Goal: Task Accomplishment & Management: Manage account settings

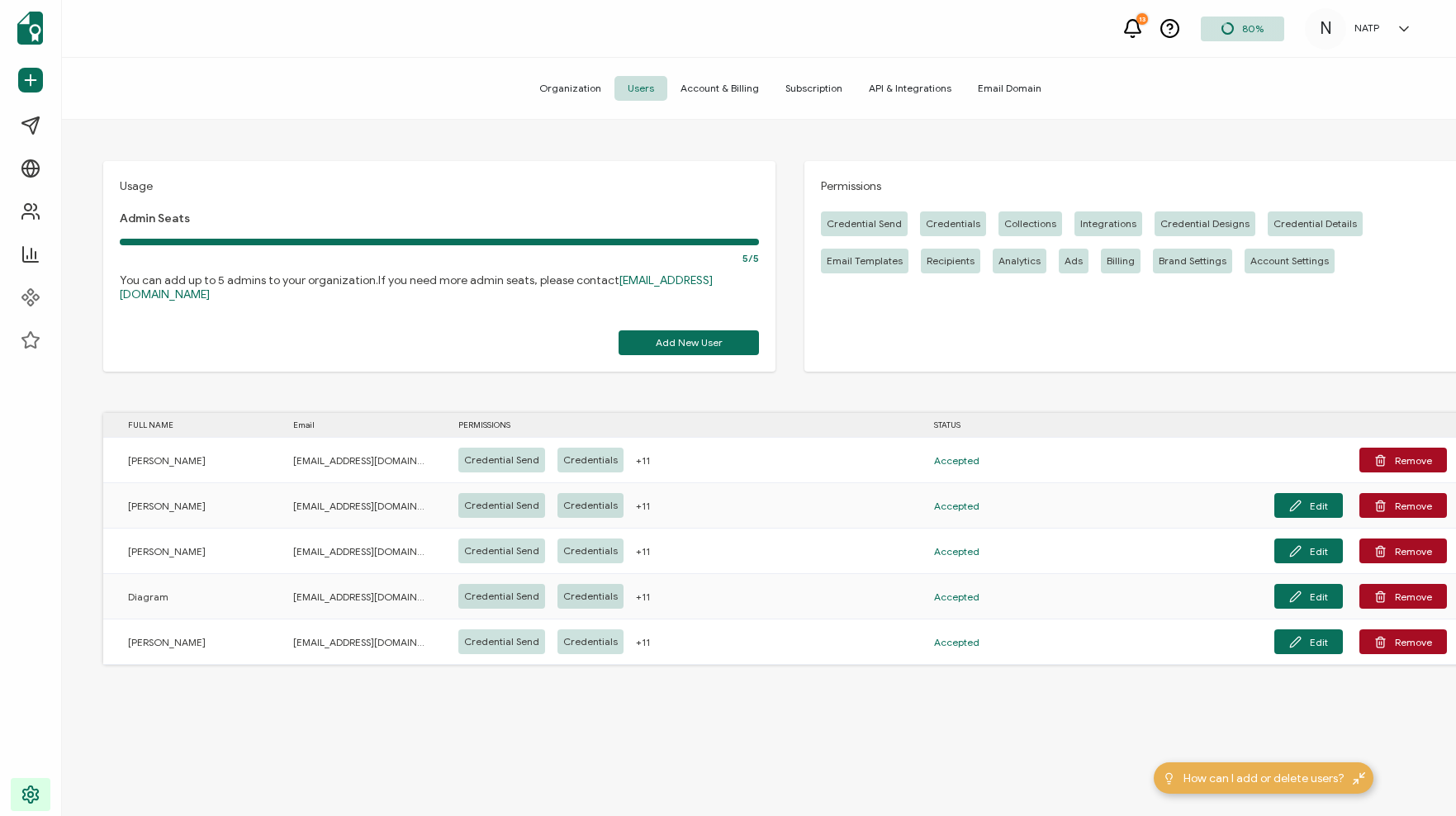
click at [573, 96] on span "Organization" at bounding box center [571, 89] width 89 height 25
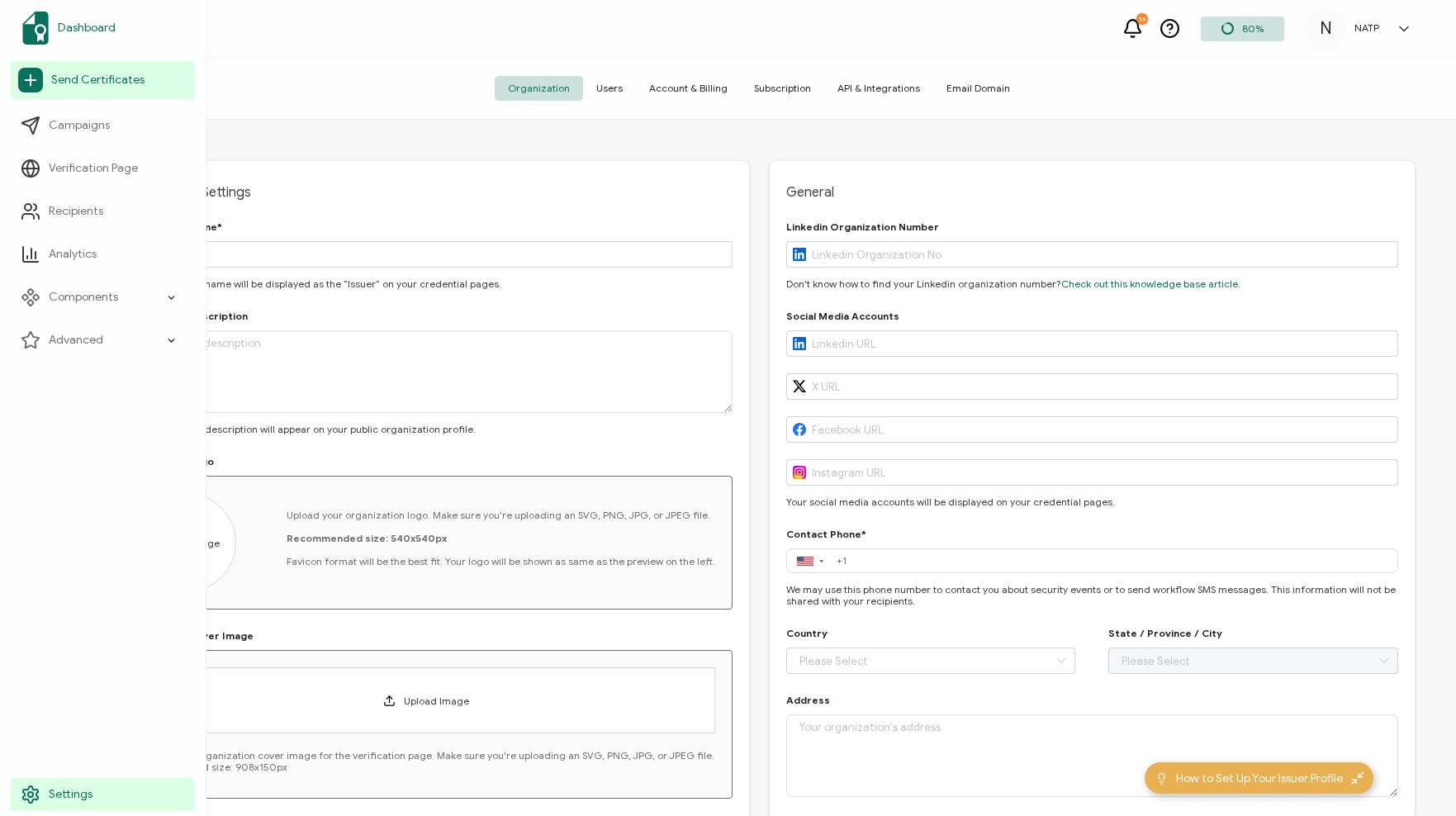
click at [91, 30] on span "Dashboard" at bounding box center [86, 28] width 58 height 17
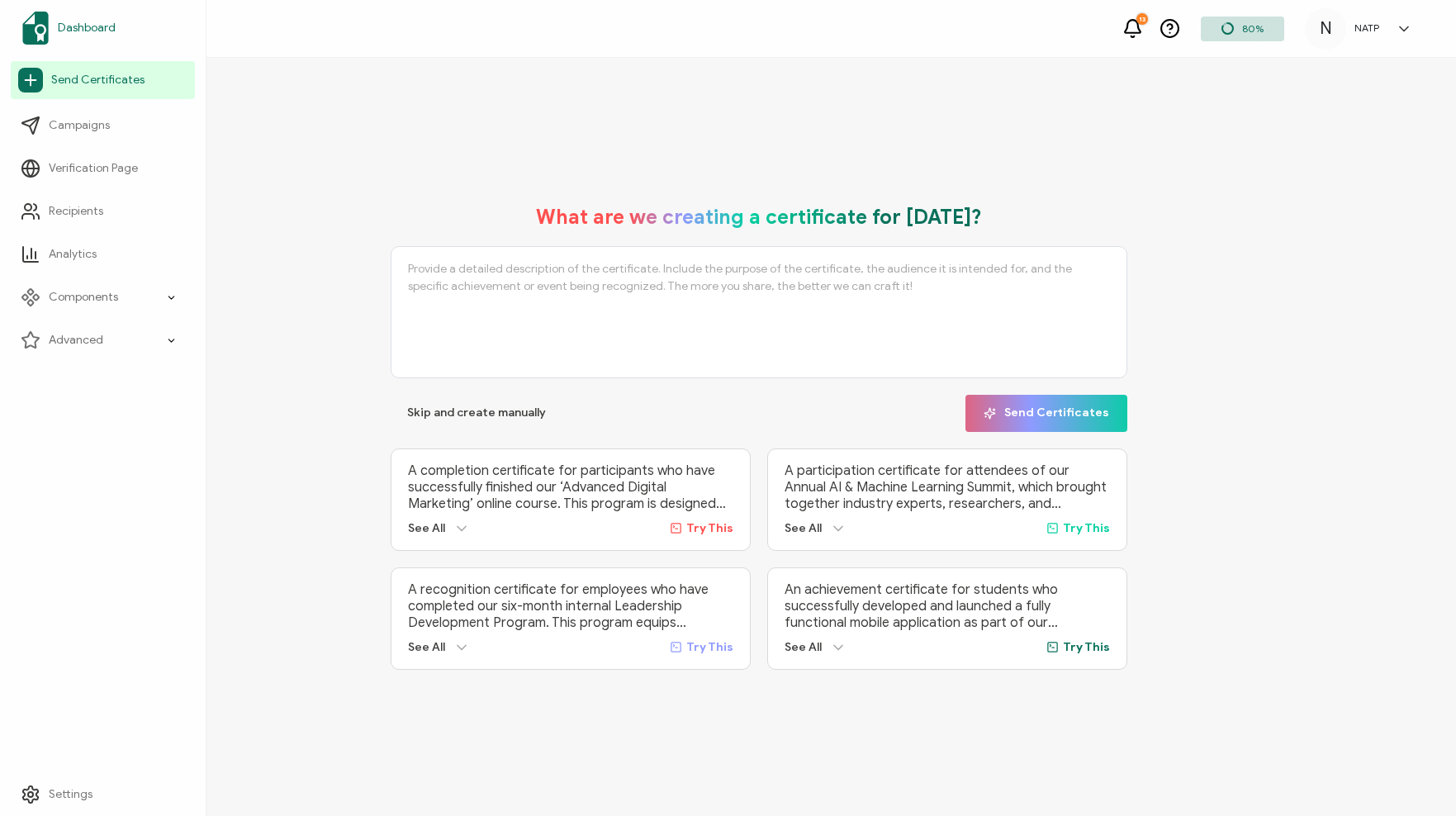
click at [85, 24] on span "Dashboard" at bounding box center [86, 28] width 58 height 17
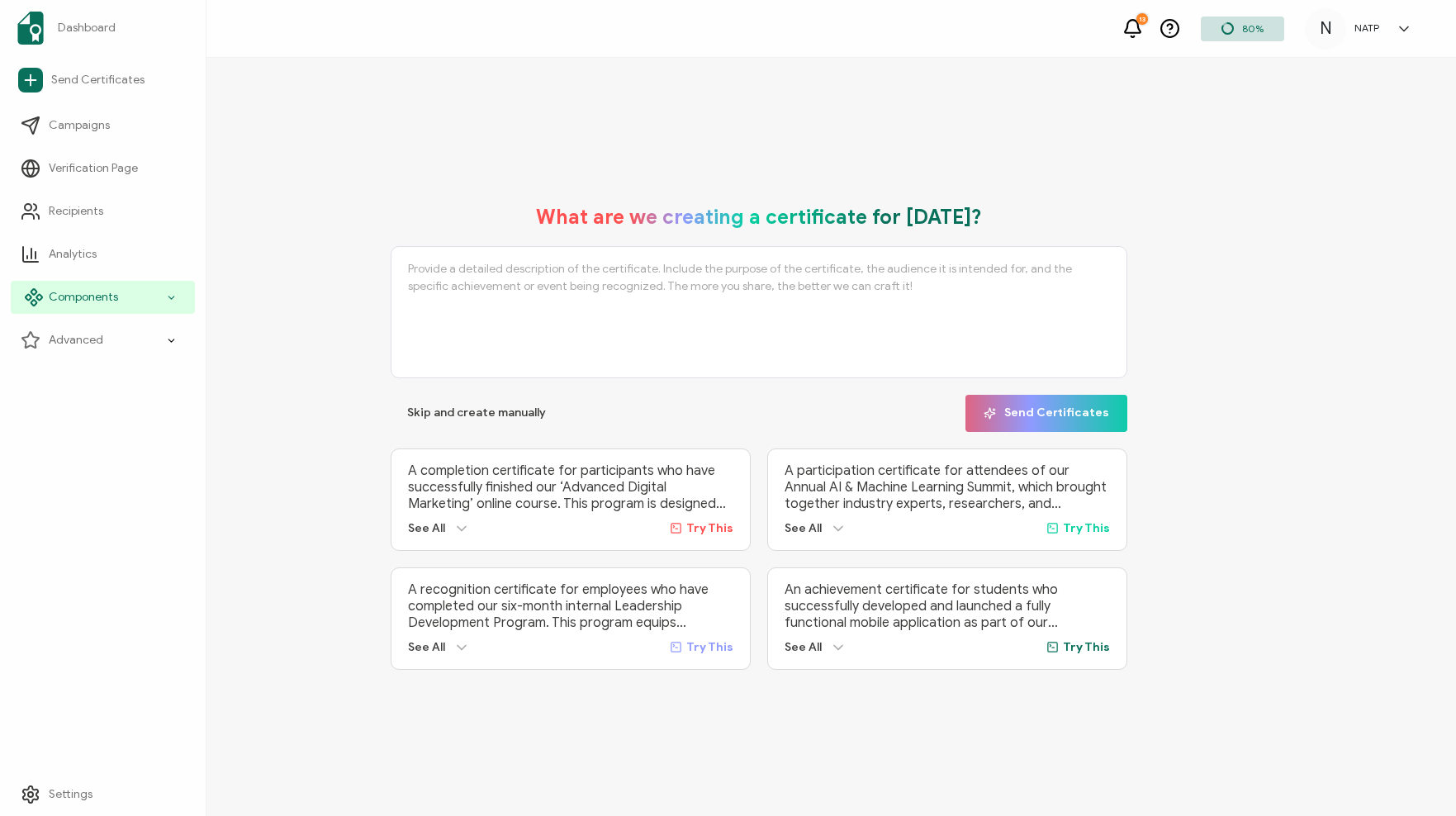
click at [120, 291] on div "Components" at bounding box center [102, 297] width 184 height 33
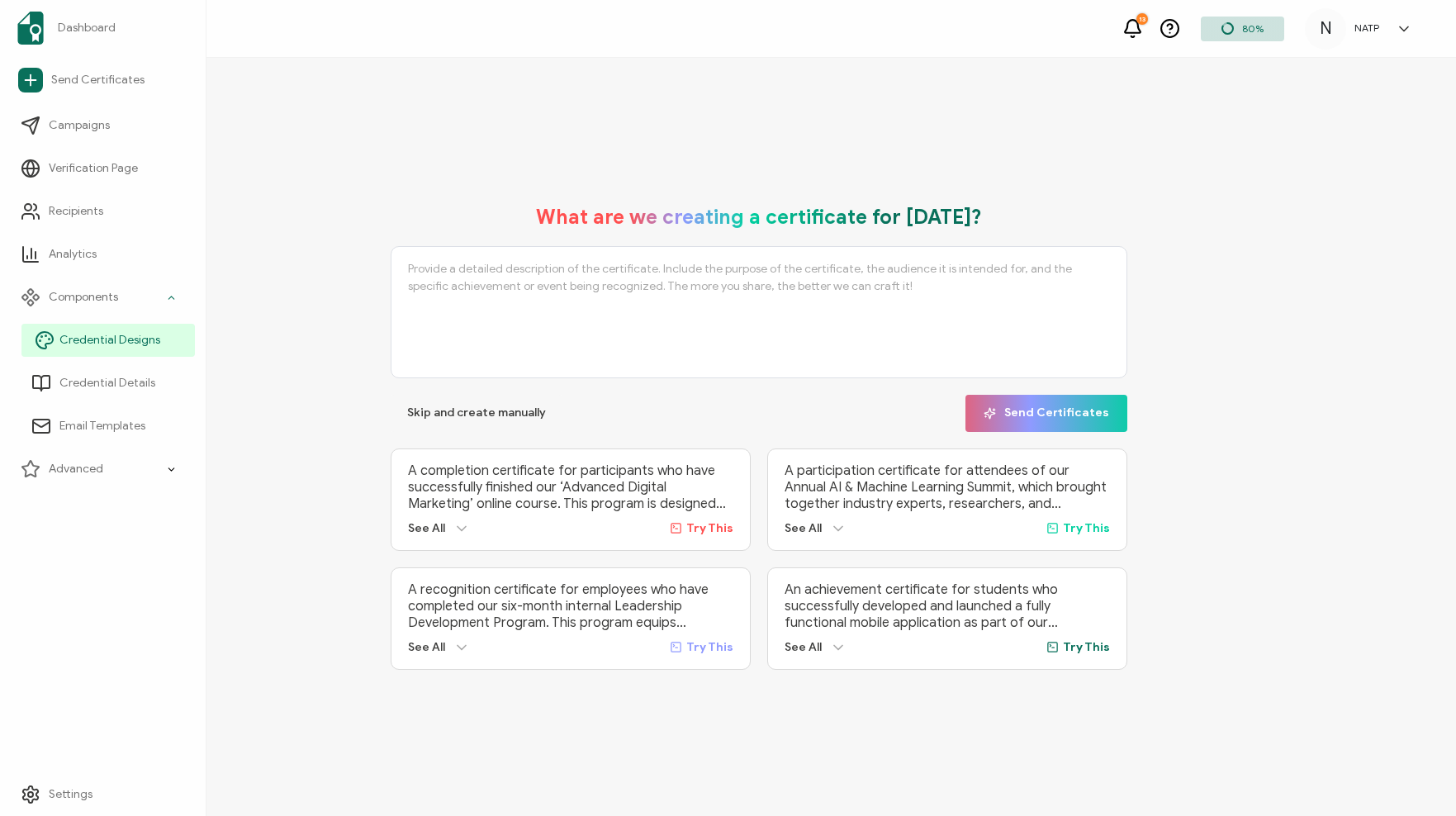
click at [107, 341] on span "Credential Designs" at bounding box center [109, 341] width 101 height 17
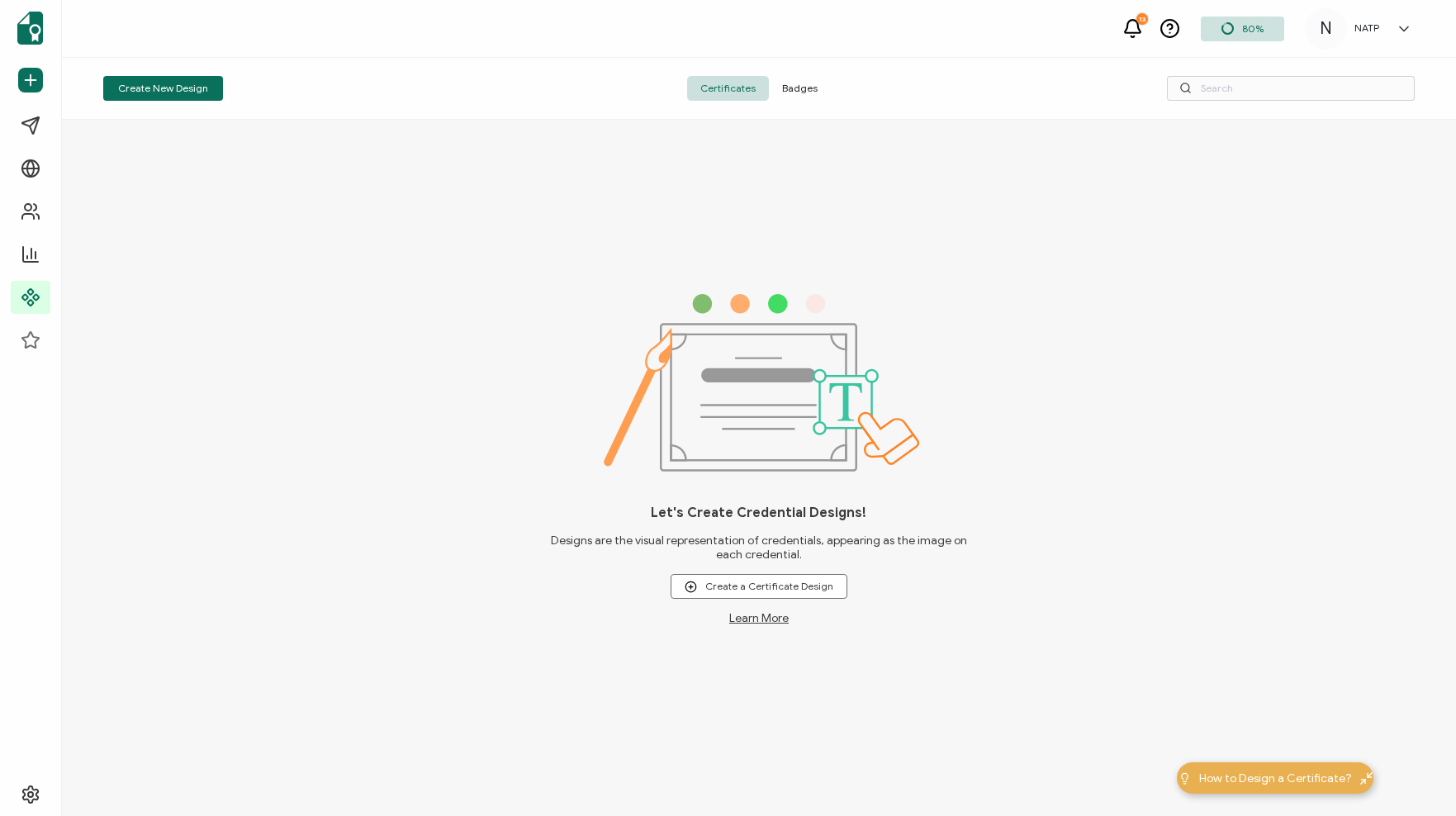
click at [801, 90] on span "Badges" at bounding box center [800, 89] width 62 height 25
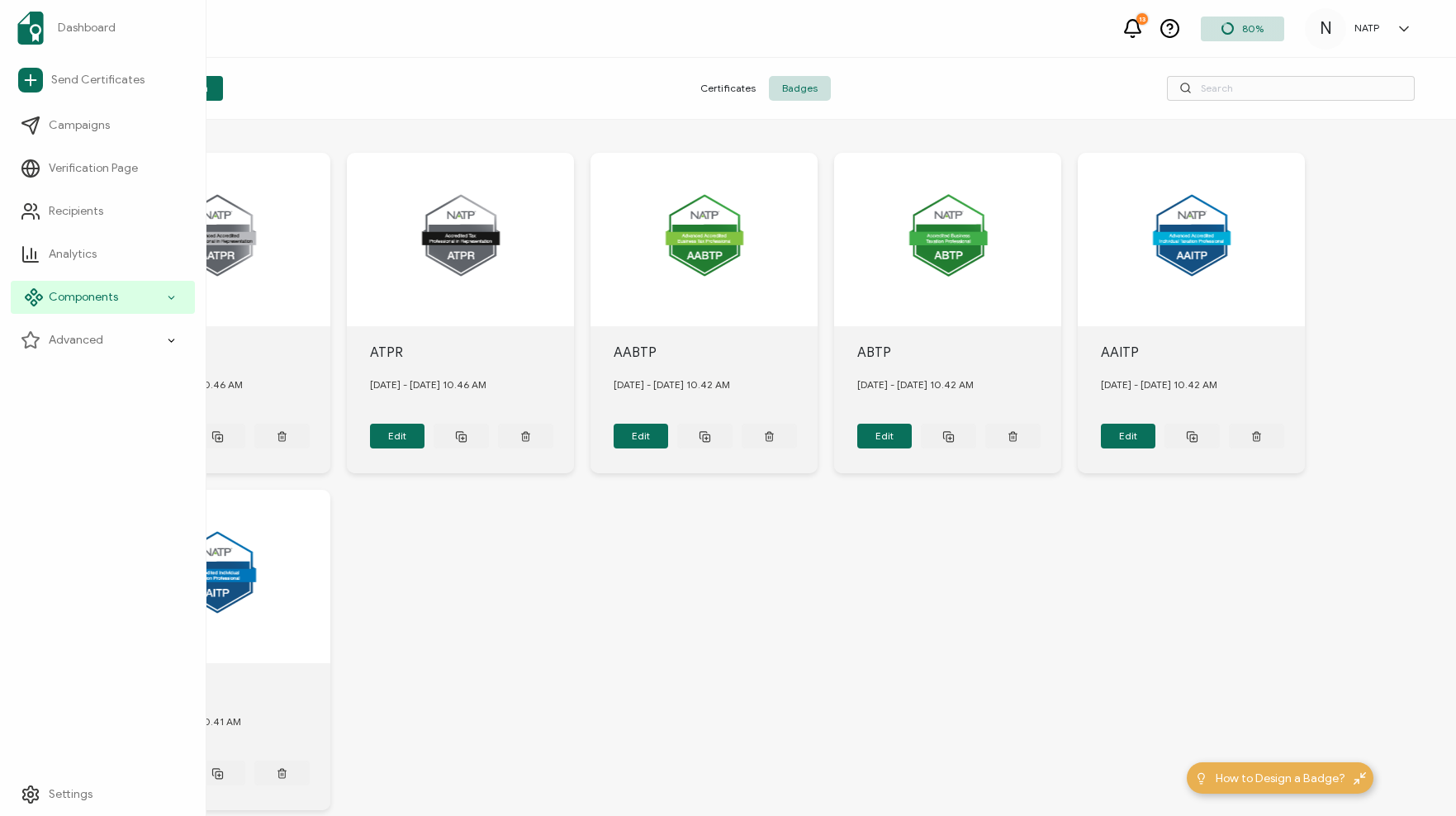
click at [173, 297] on icon at bounding box center [172, 297] width 6 height 3
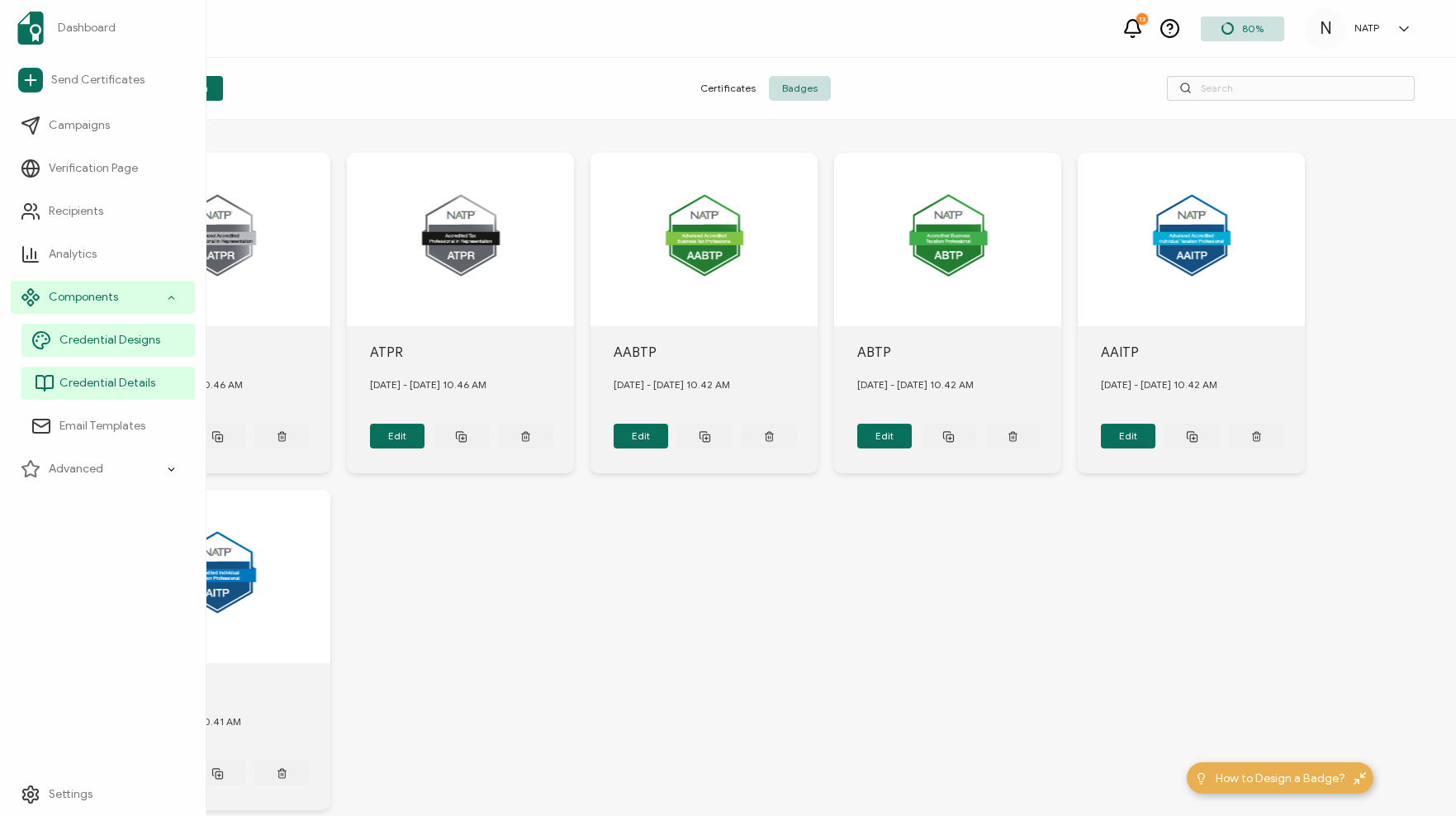
click at [82, 382] on span "Credential Details" at bounding box center [108, 384] width 96 height 17
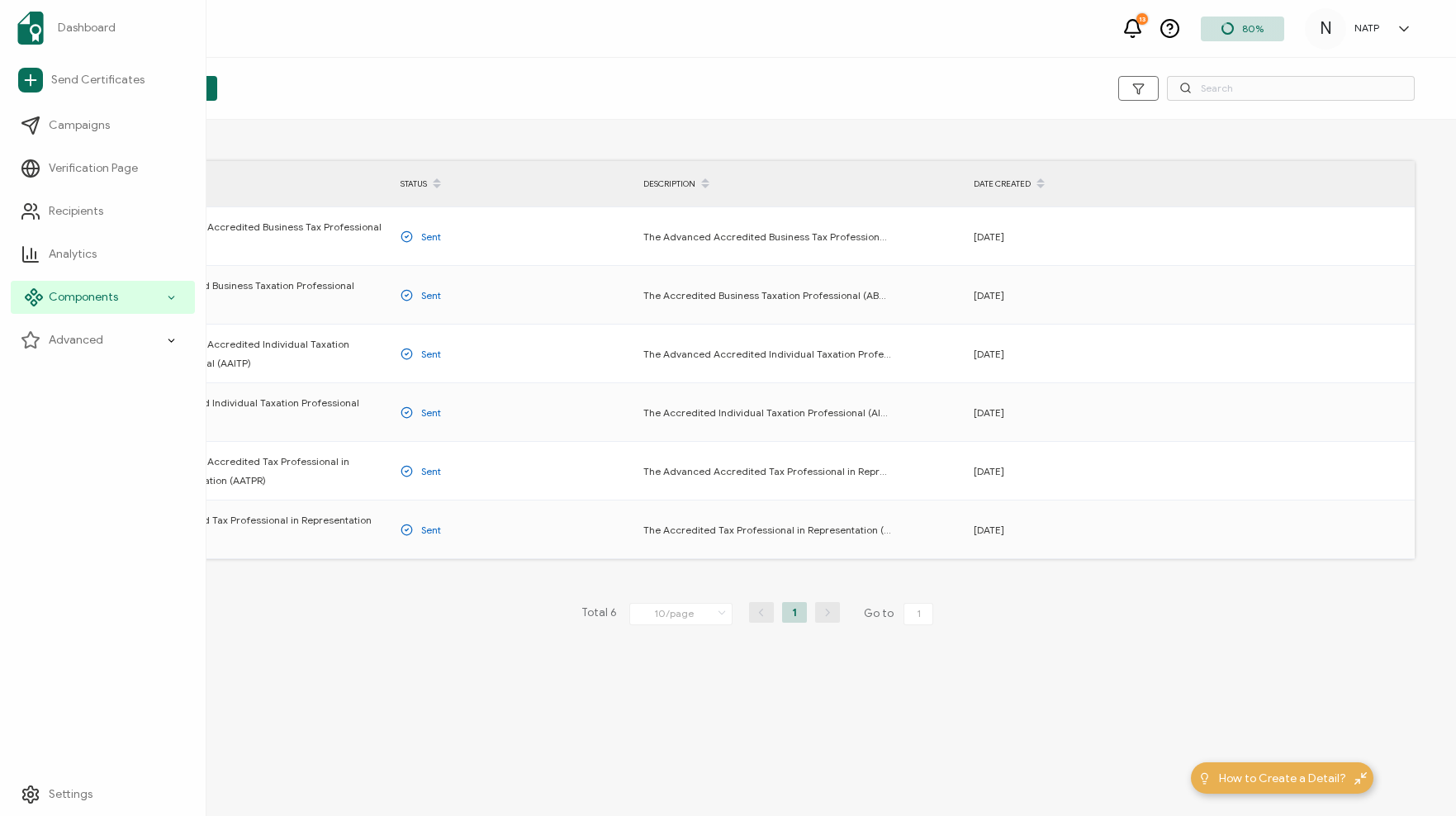
click at [166, 298] on icon at bounding box center [171, 298] width 10 height 19
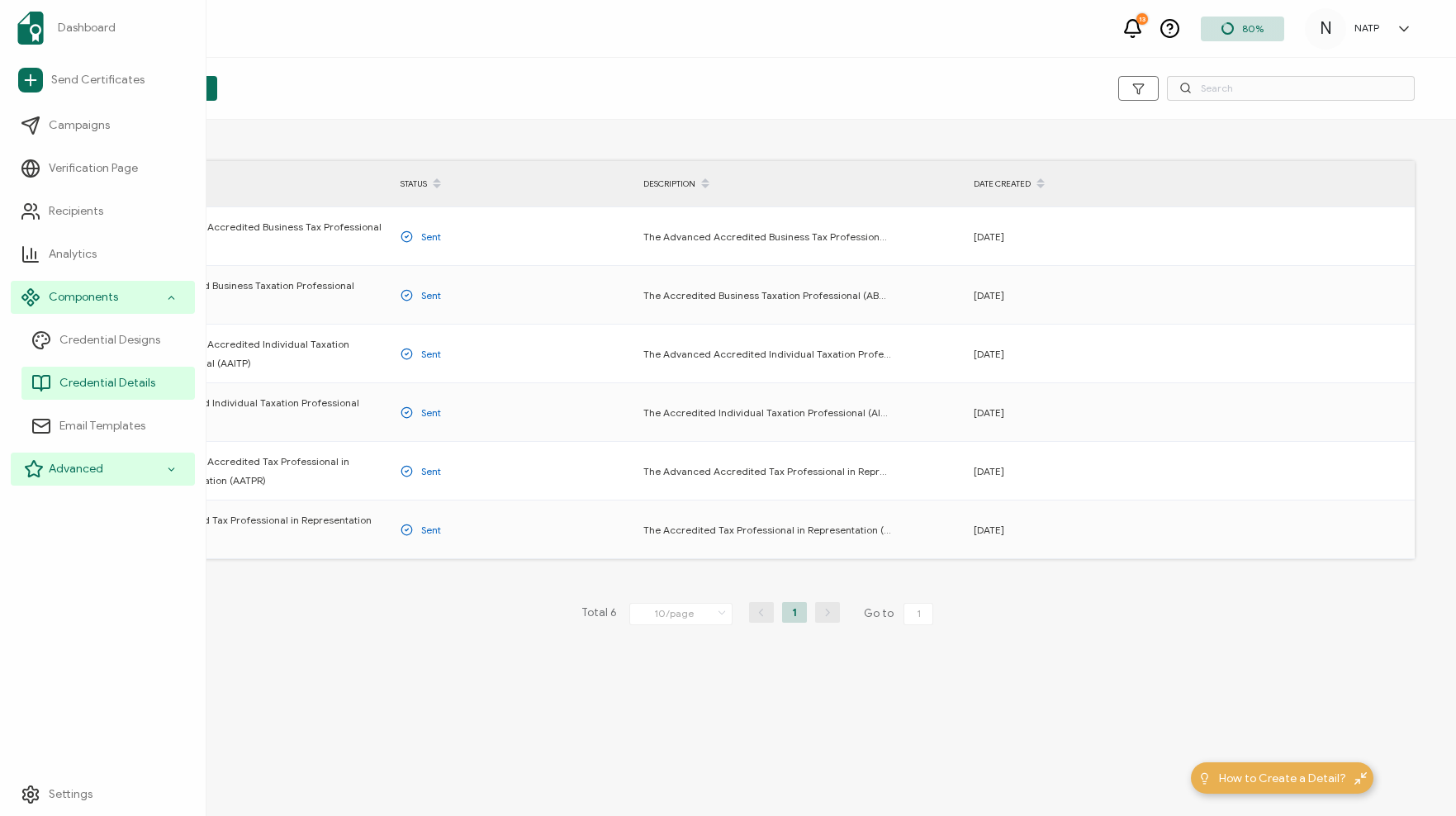
click at [169, 466] on icon at bounding box center [171, 470] width 10 height 19
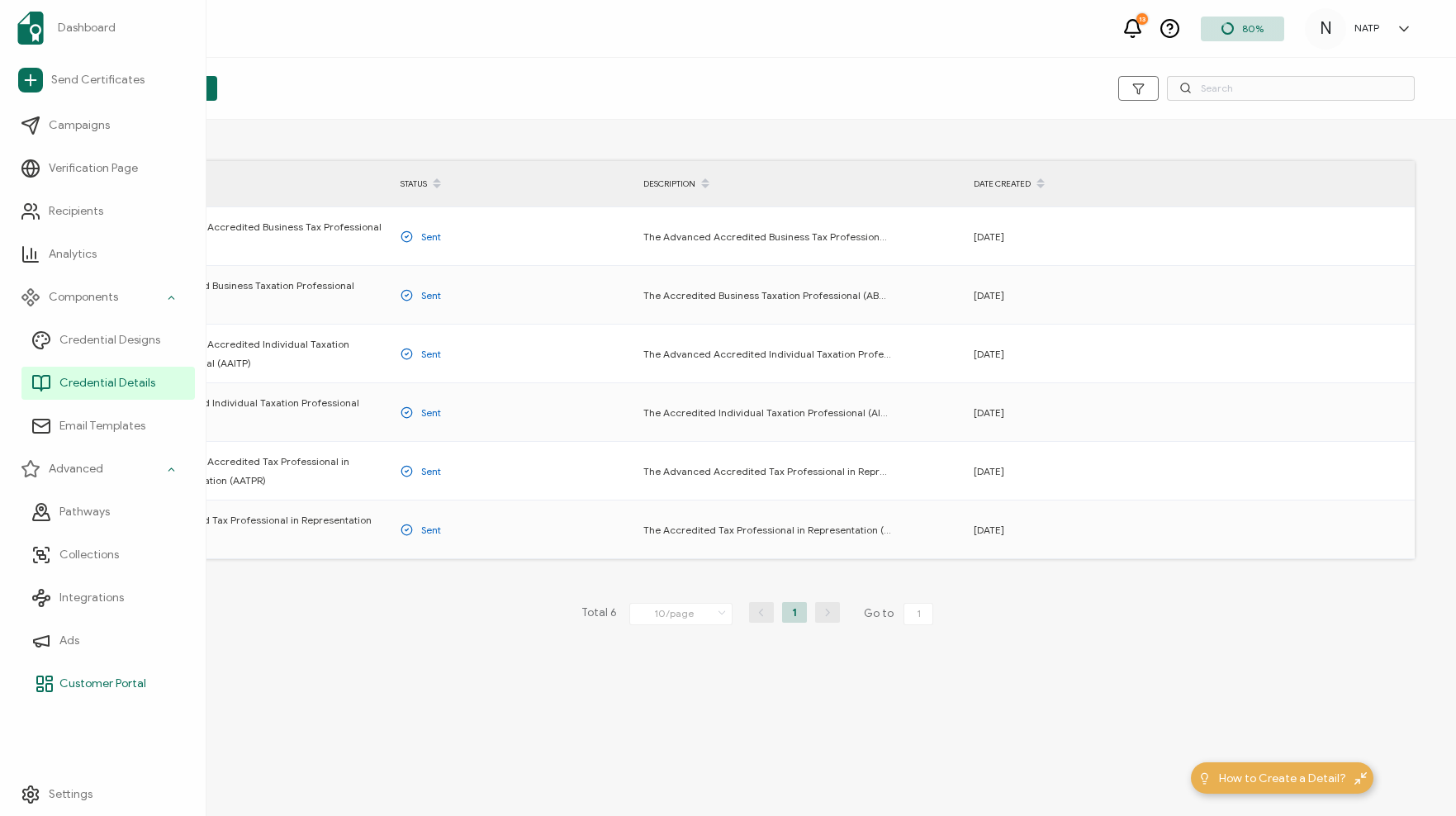
click at [71, 686] on span "Customer Portal" at bounding box center [103, 684] width 87 height 17
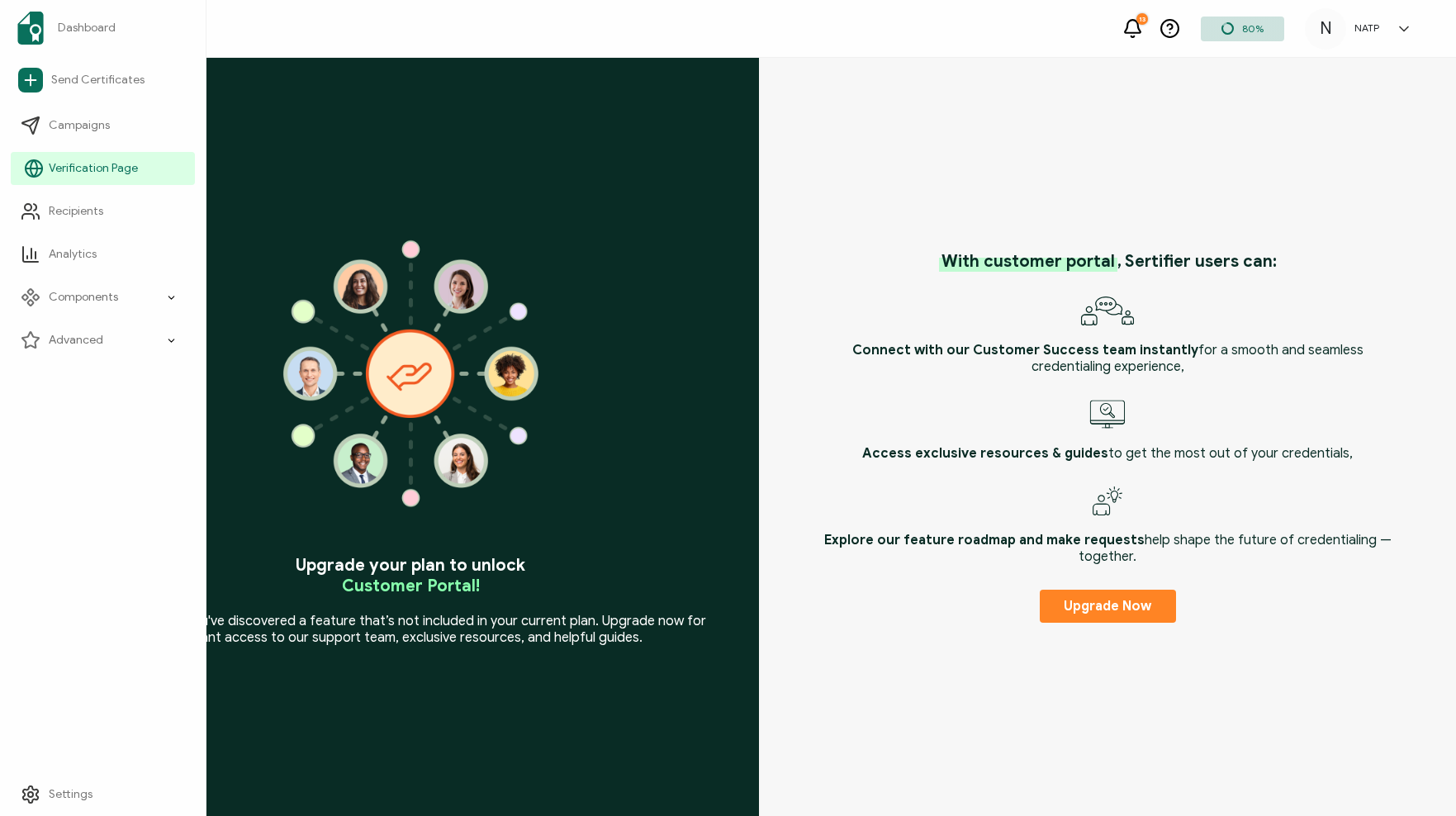
click at [64, 167] on span "Verification Page" at bounding box center [93, 169] width 90 height 17
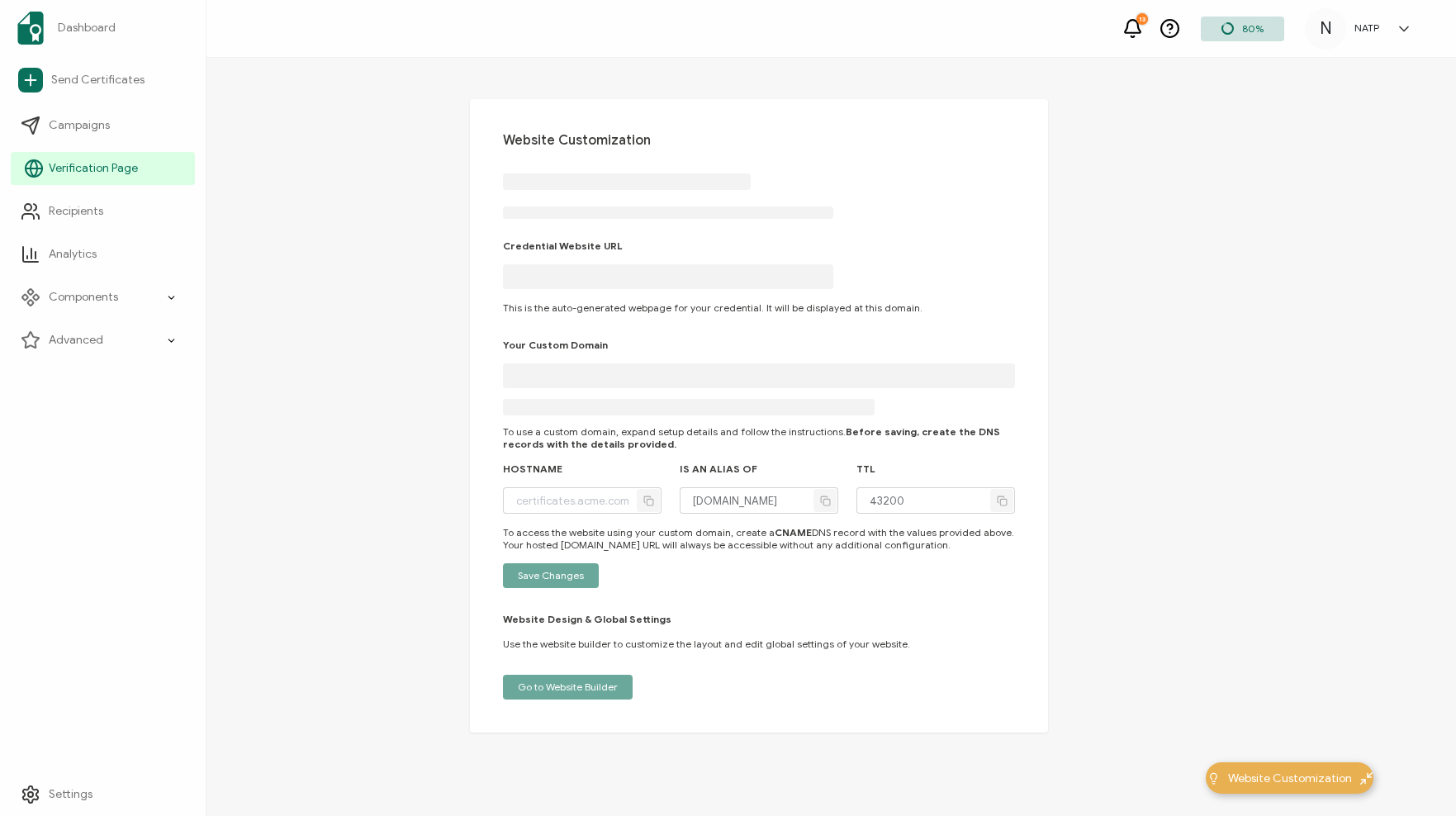
type input "[DOMAIN_NAME]"
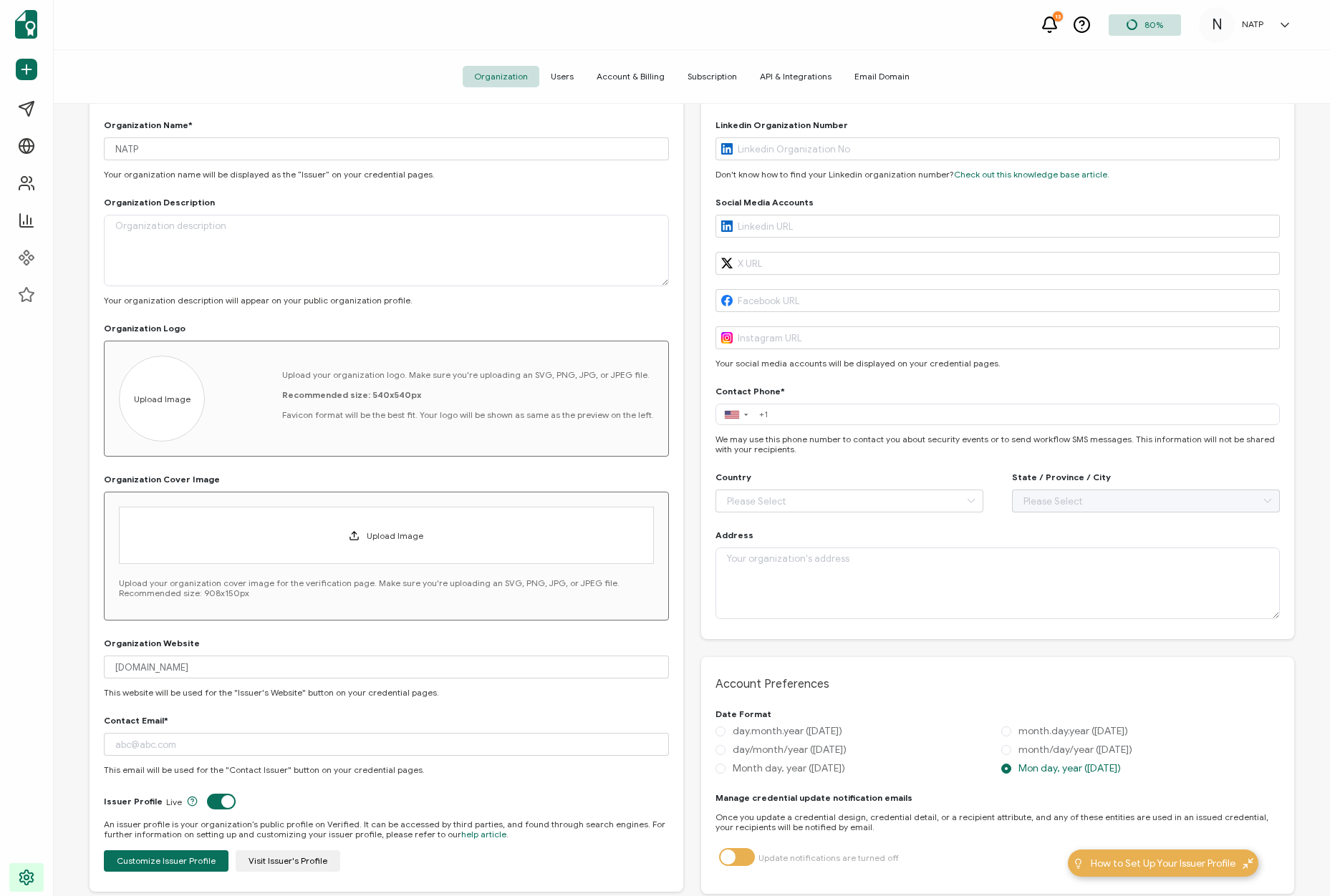
scroll to position [215, 0]
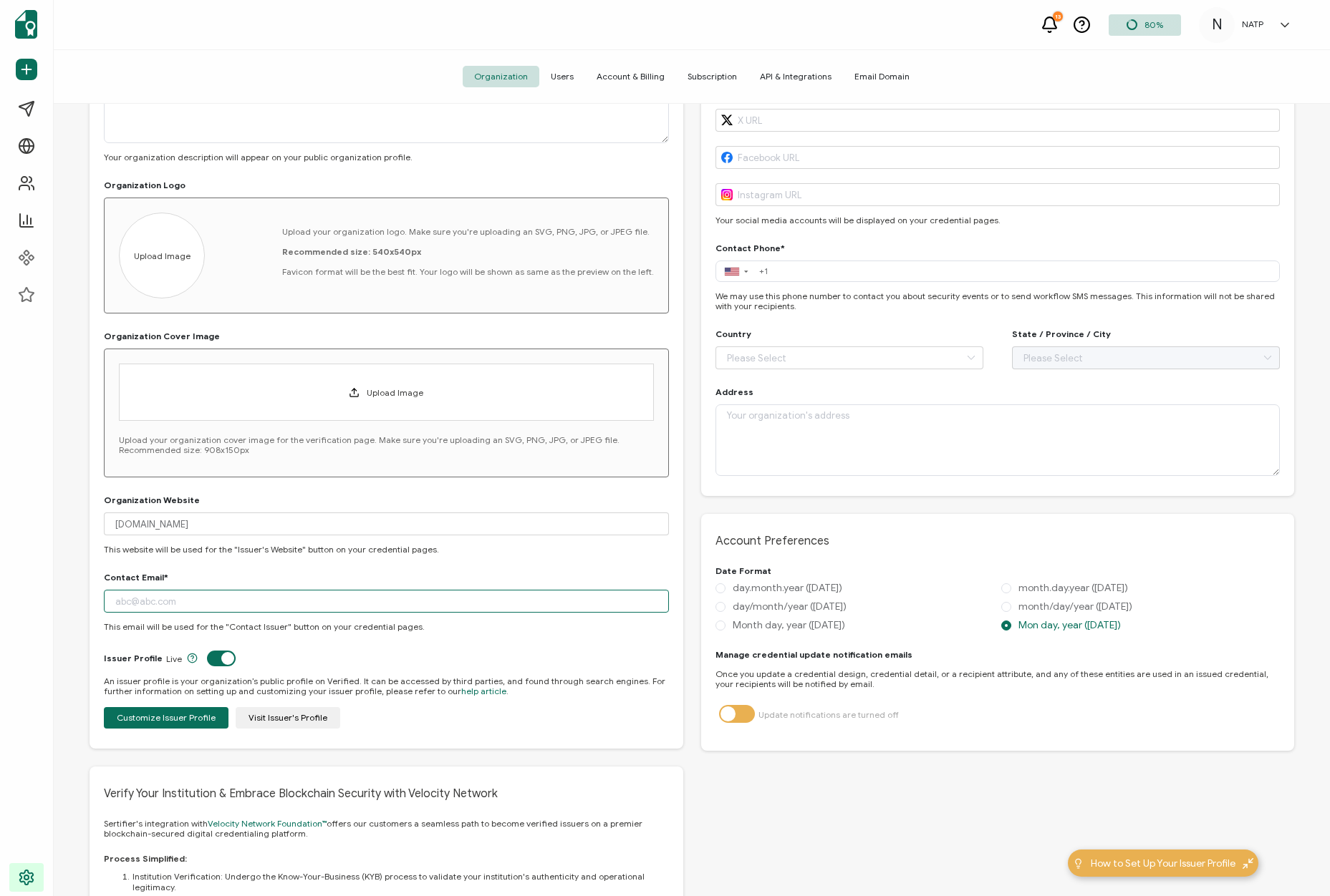
click at [186, 603] on input "text" at bounding box center [386, 602] width 565 height 23
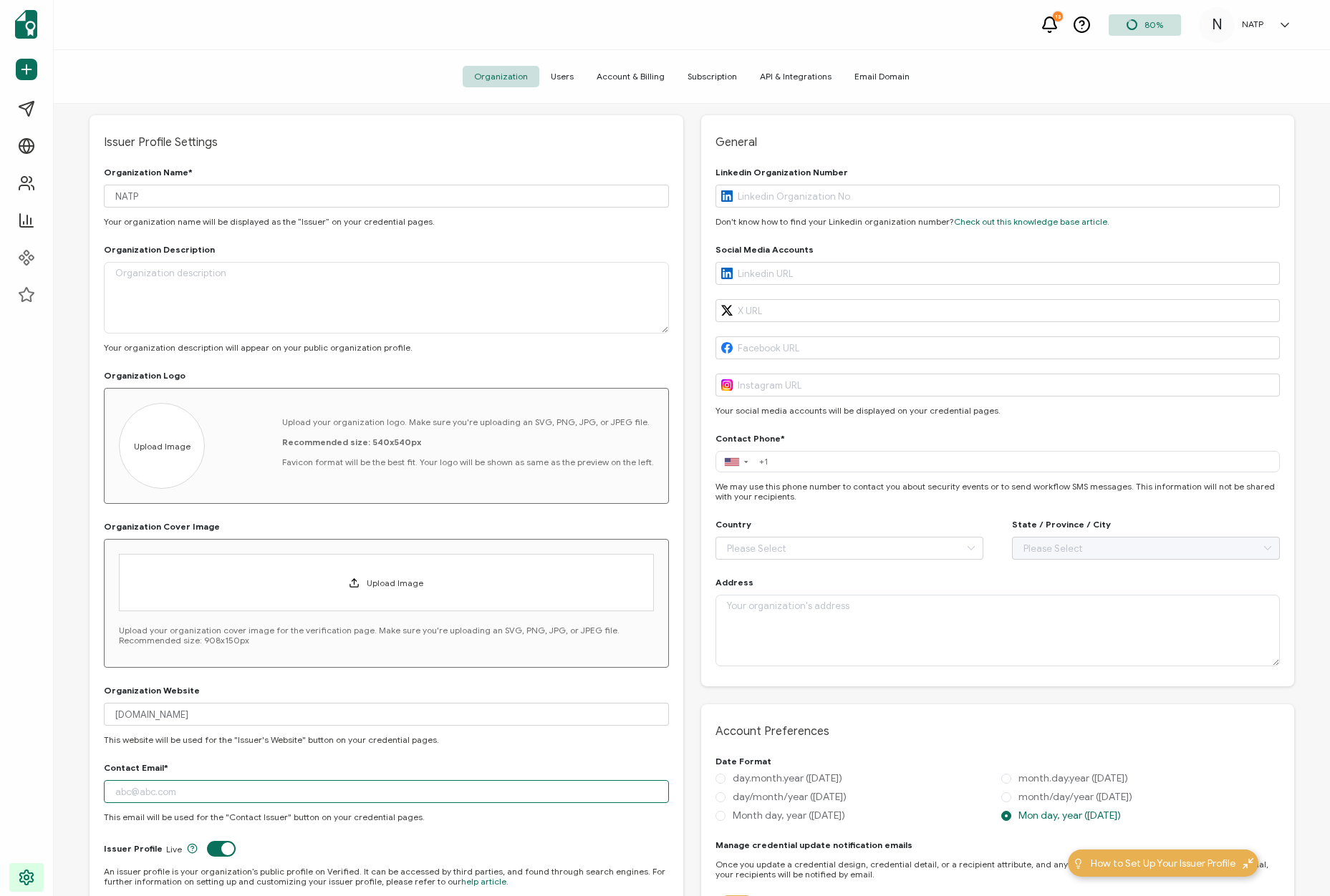
scroll to position [13, 0]
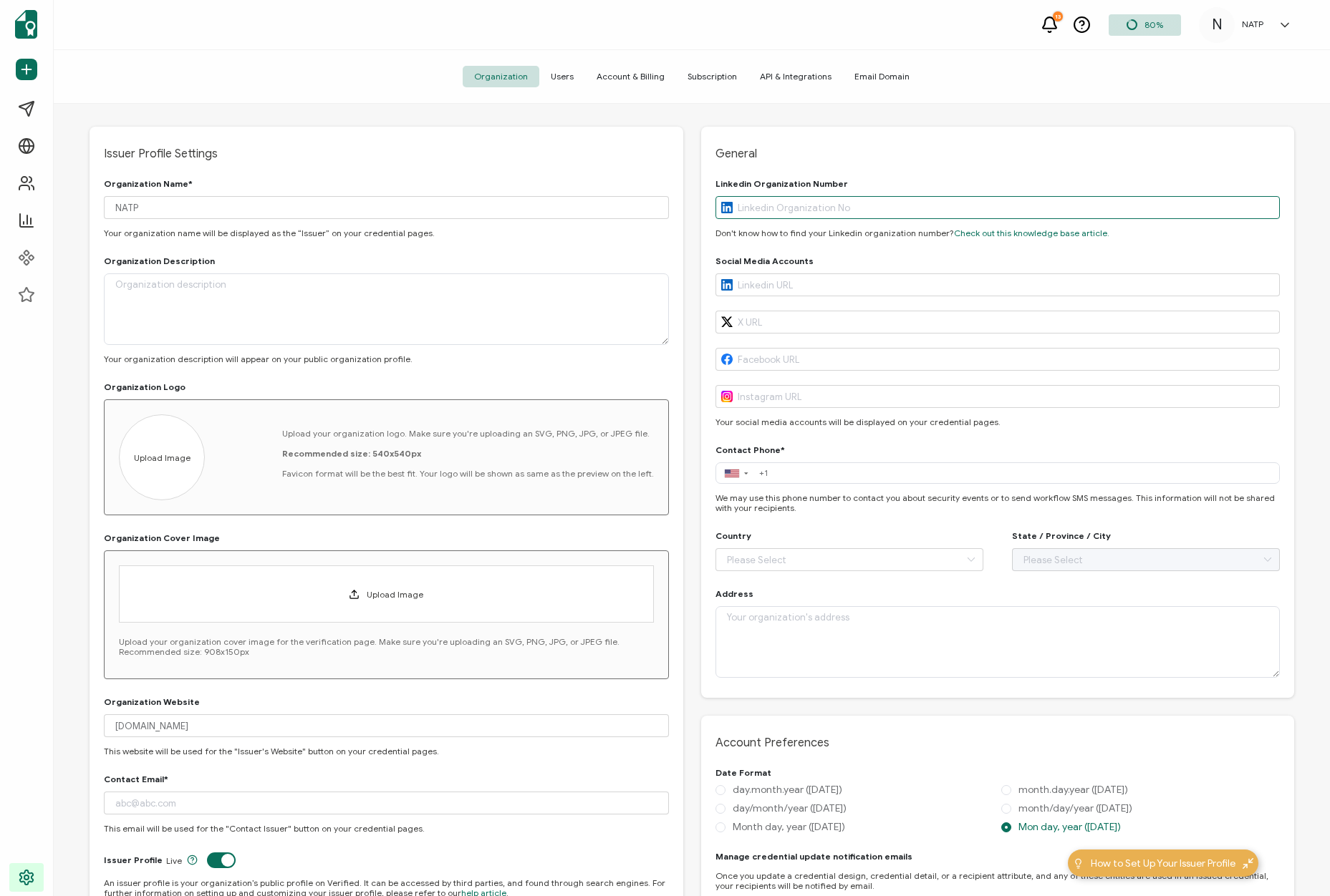
click at [810, 208] on input "text" at bounding box center [998, 208] width 565 height 23
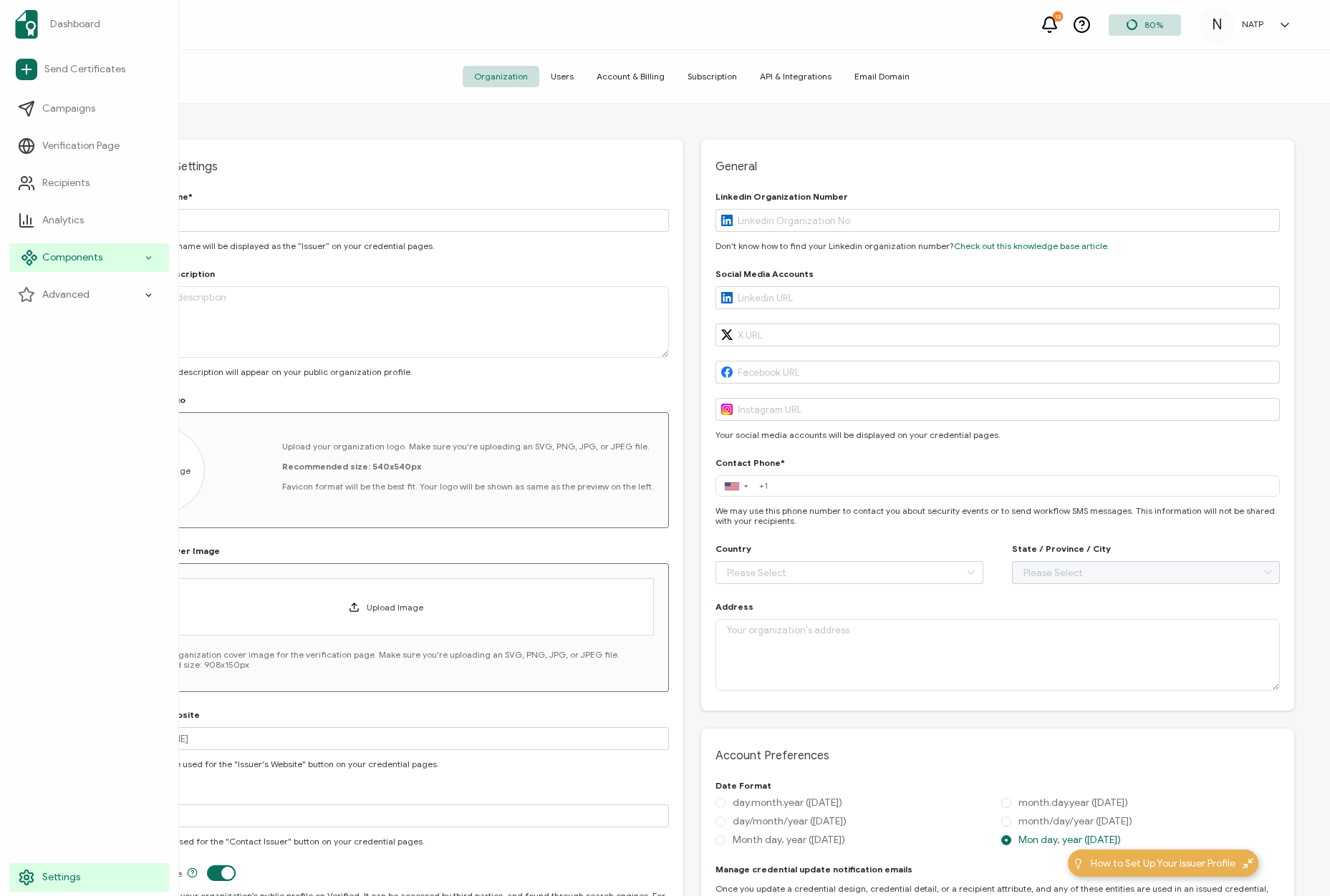
click at [112, 260] on div "Components" at bounding box center [88, 258] width 160 height 29
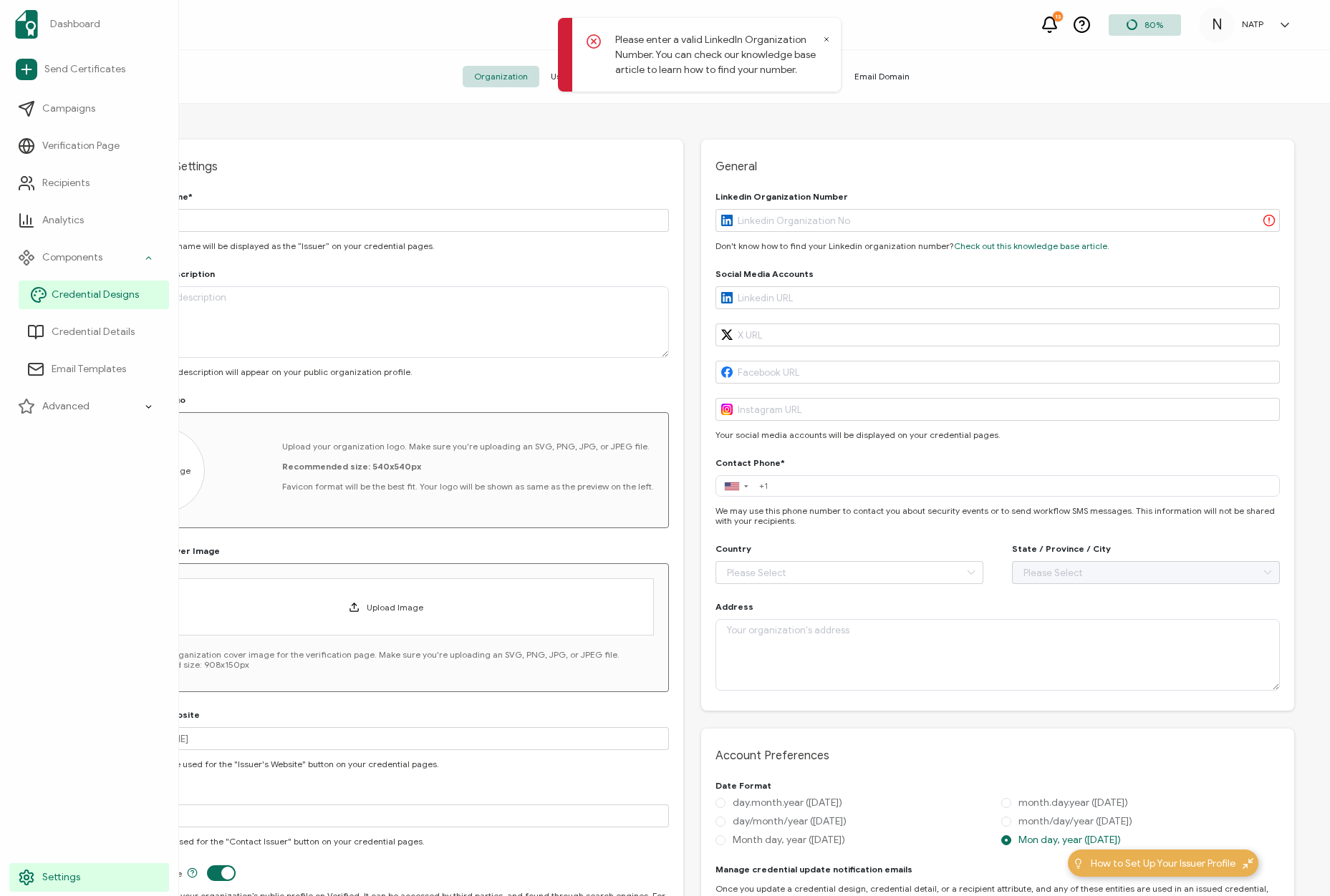
click at [104, 292] on span "Credential Designs" at bounding box center [95, 295] width 88 height 15
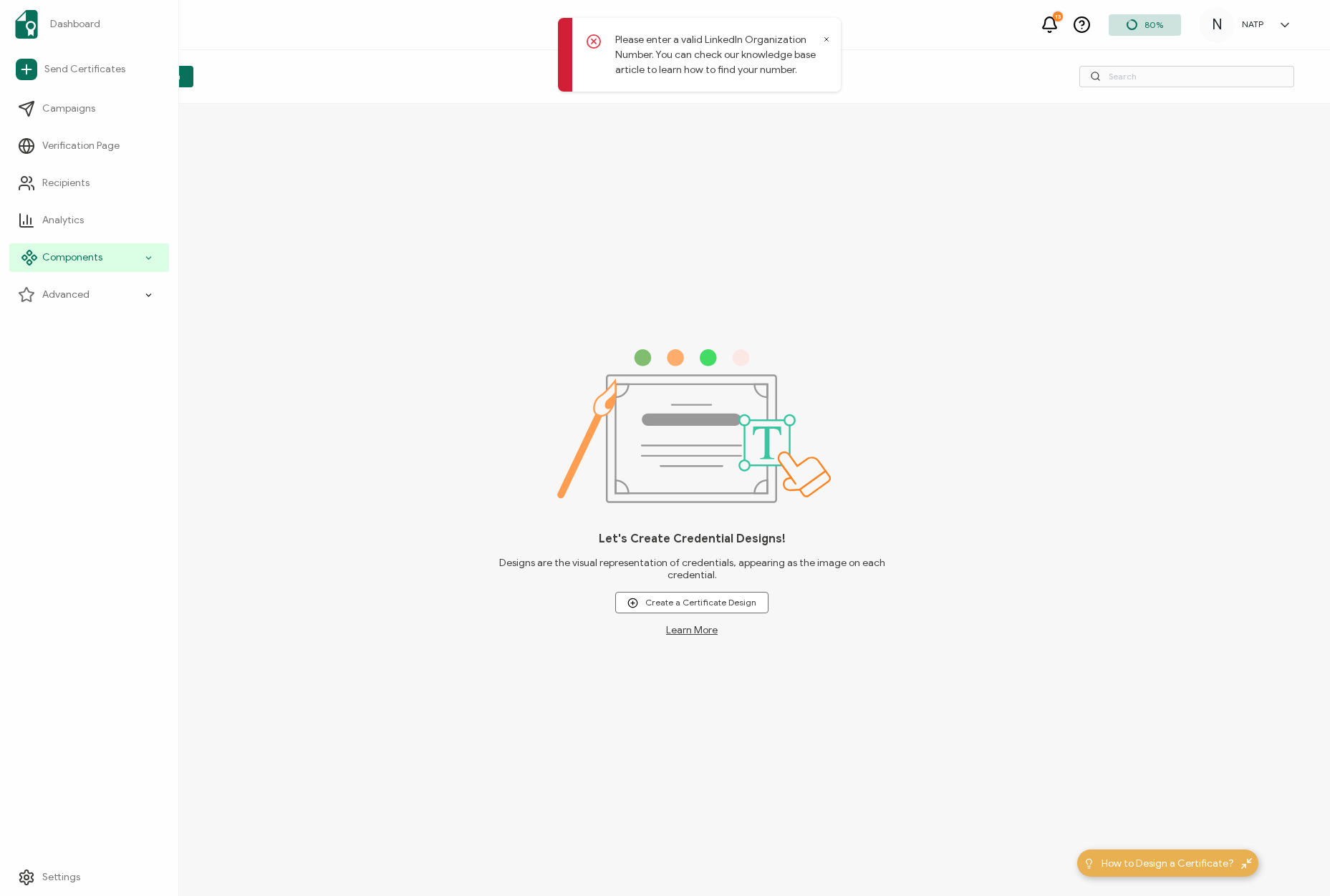
click at [109, 259] on div "Components" at bounding box center [88, 258] width 160 height 29
click at [101, 327] on span "Credential Details" at bounding box center [93, 333] width 83 height 15
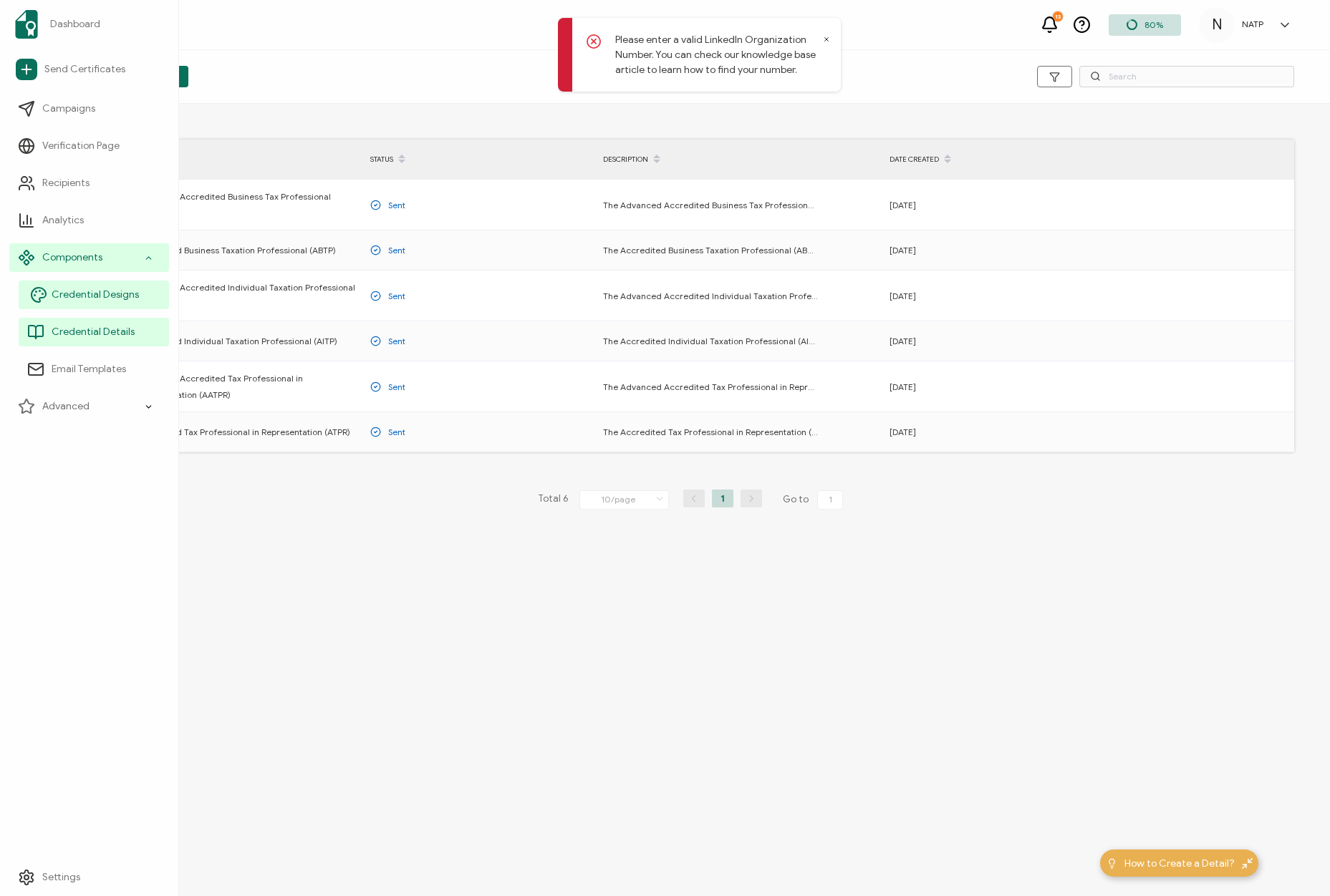
click at [87, 290] on span "Credential Designs" at bounding box center [95, 295] width 88 height 15
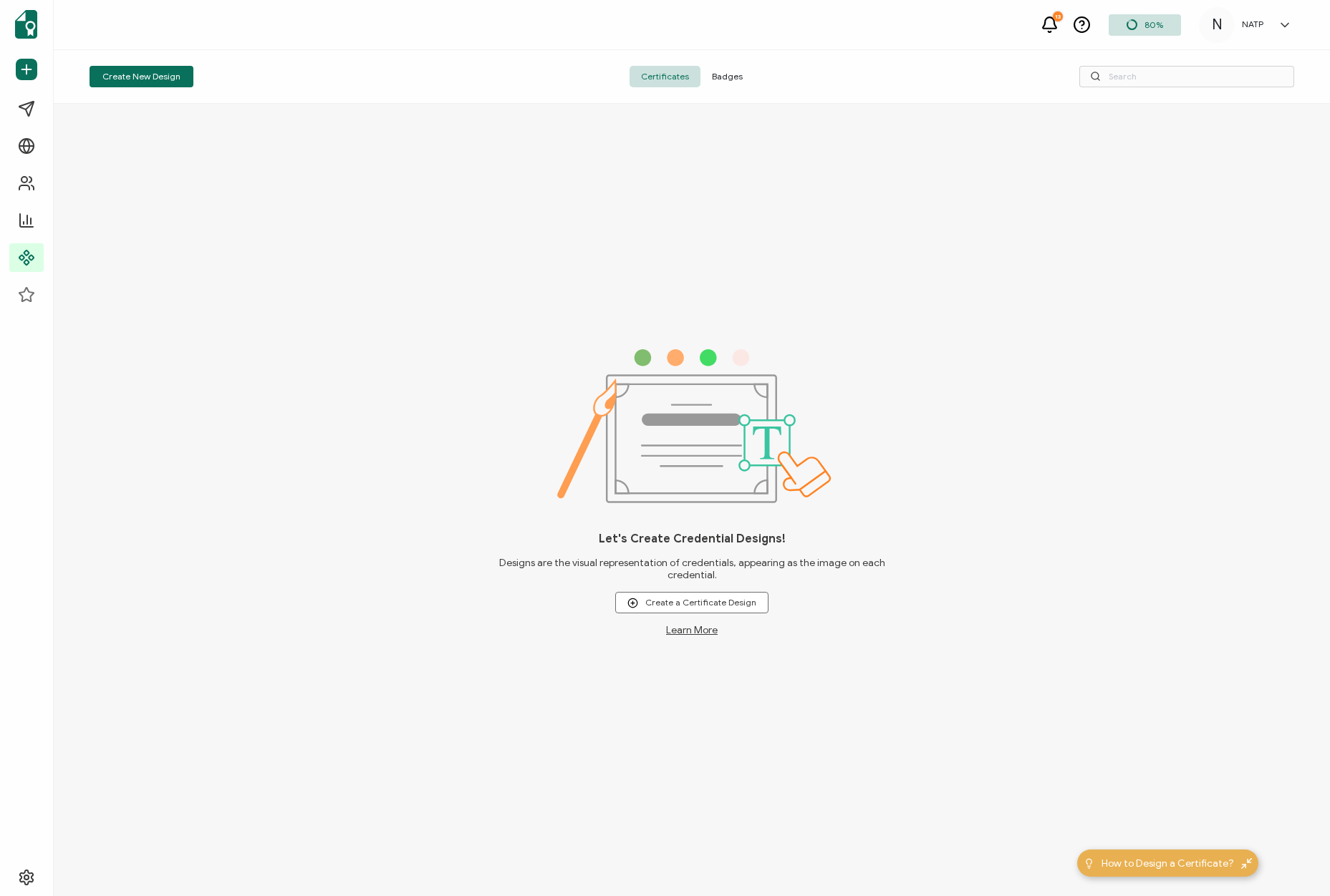
click at [726, 76] on span "Badges" at bounding box center [727, 77] width 54 height 21
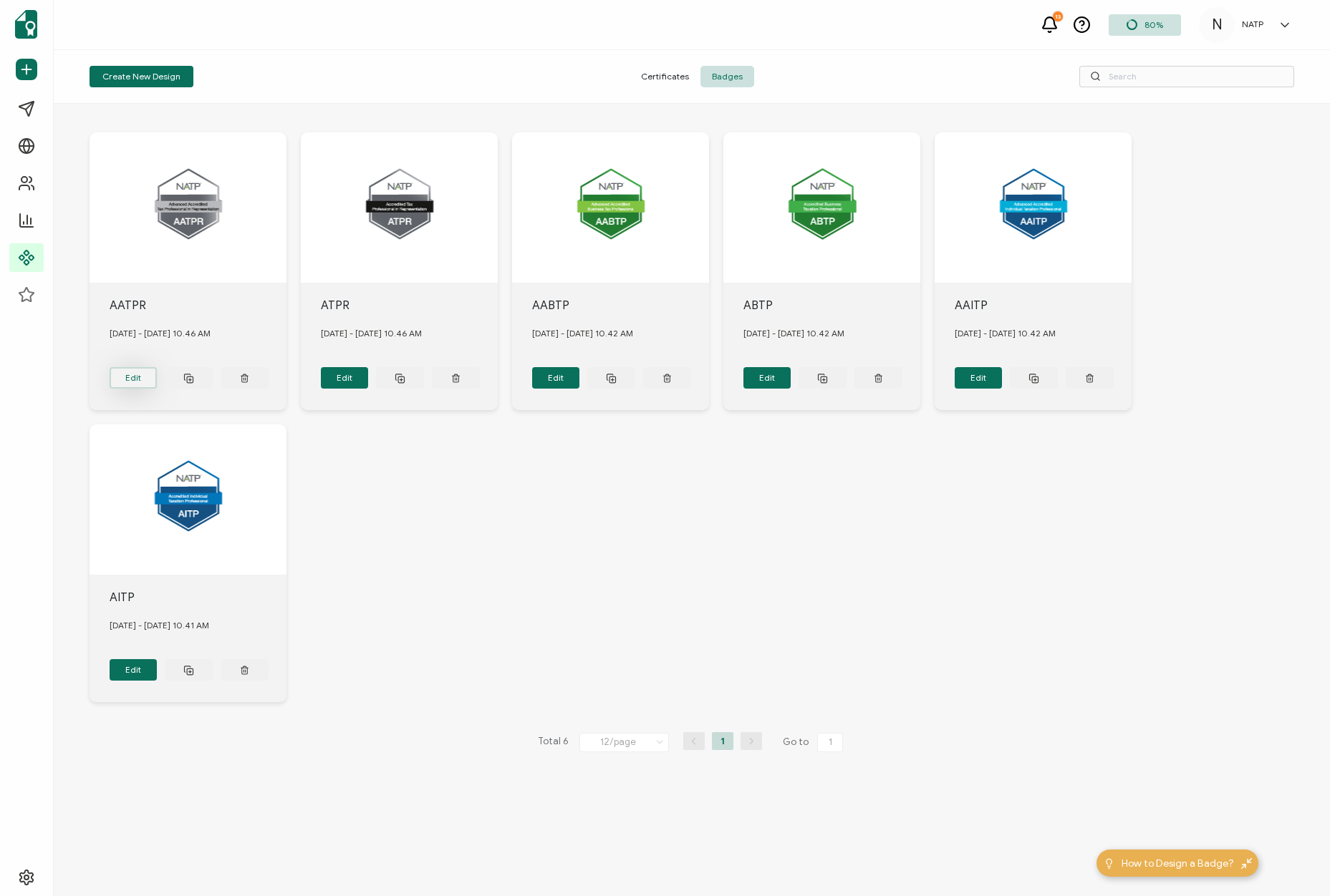
click at [127, 373] on button "Edit" at bounding box center [133, 378] width 48 height 21
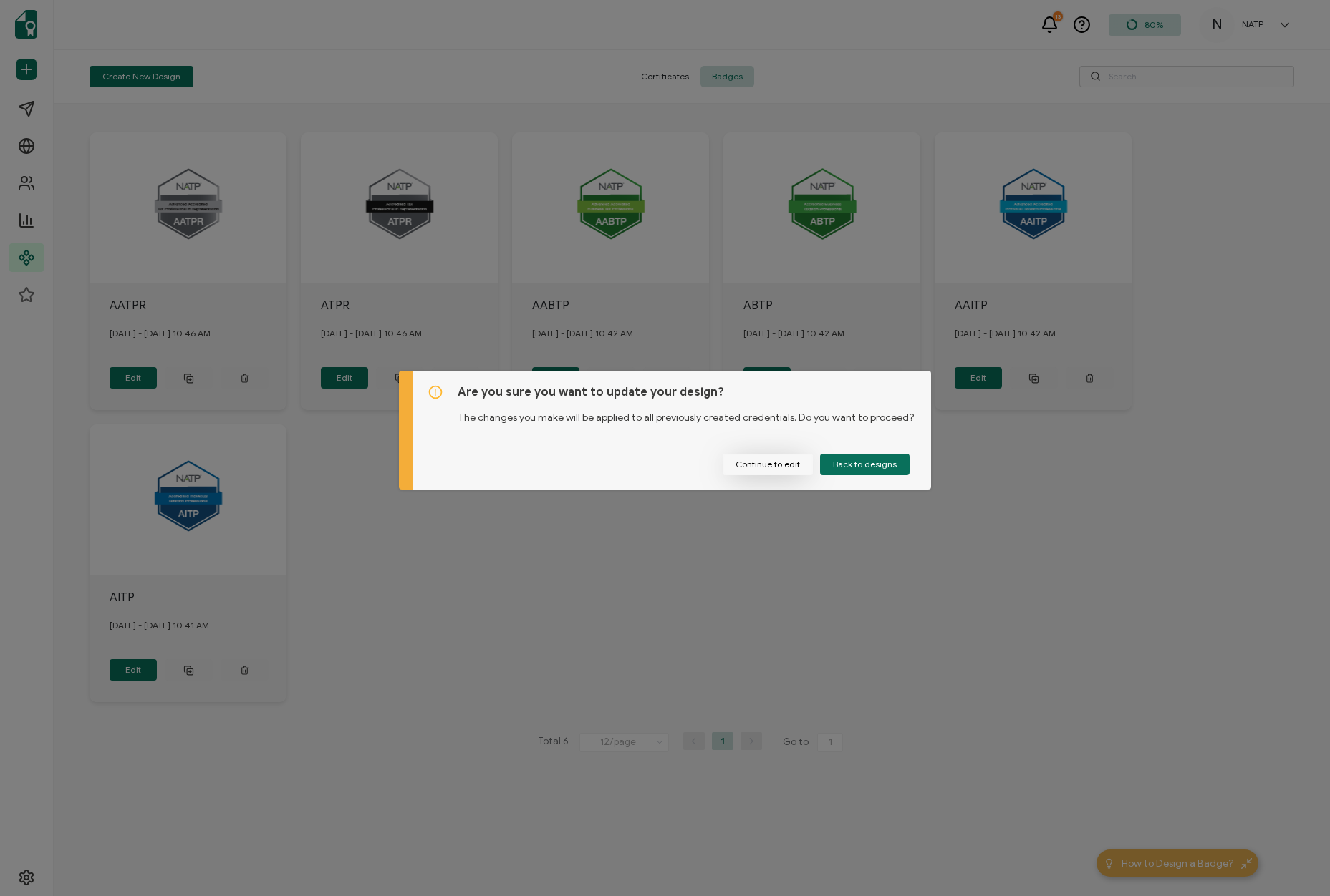
click at [770, 466] on button "Continue to edit" at bounding box center [768, 464] width 90 height 21
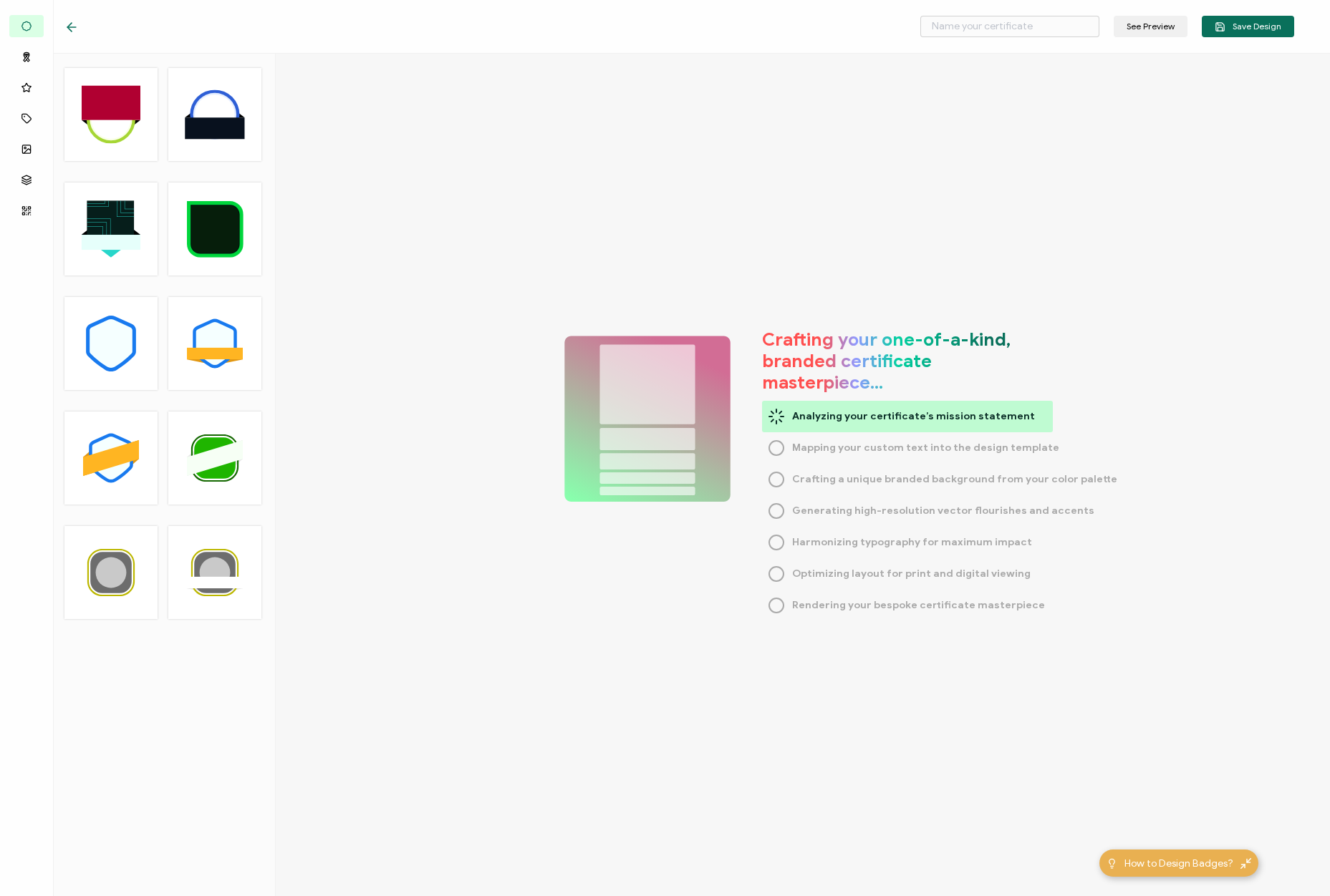
type input "AATPR"
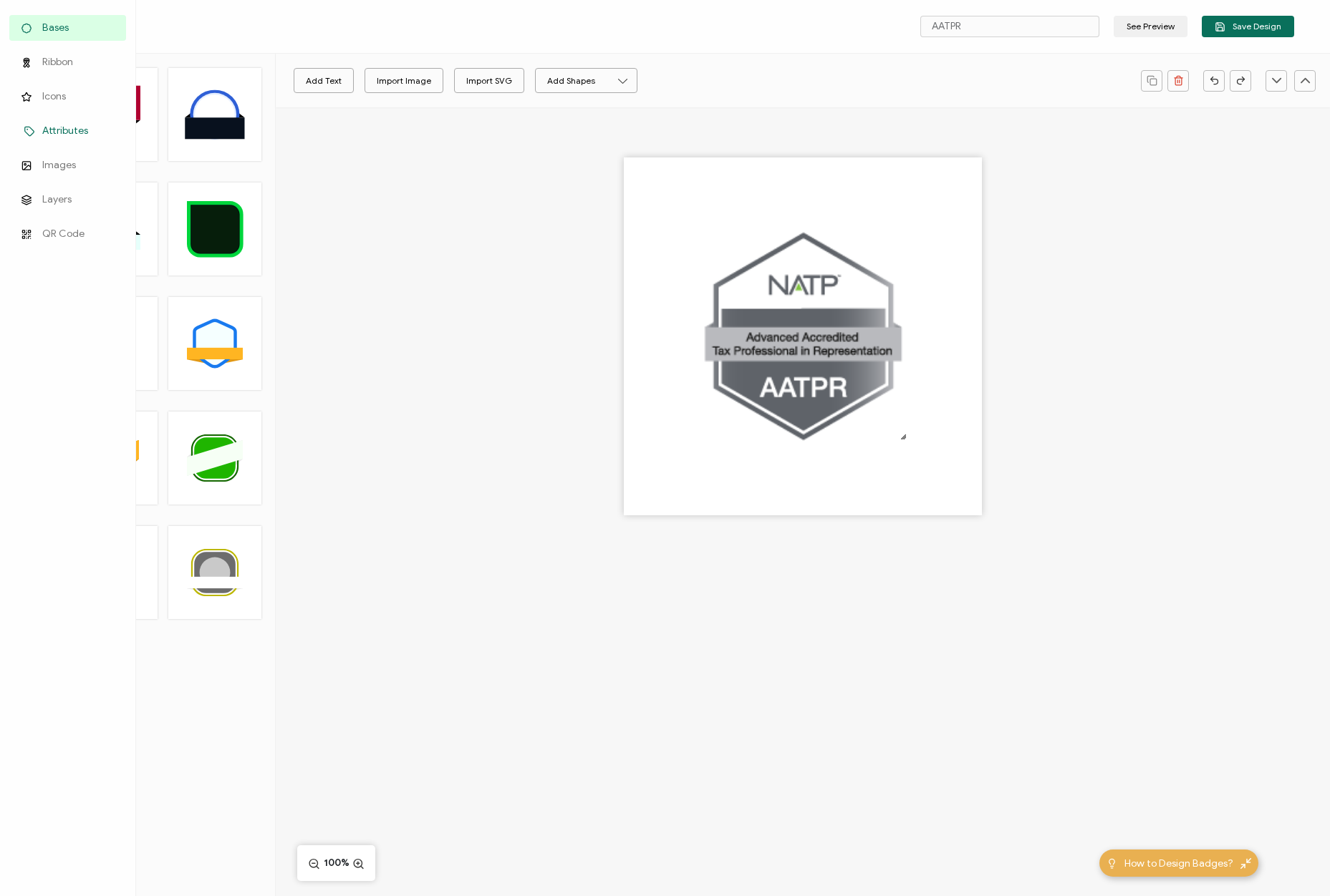
click at [52, 127] on span "Attributes" at bounding box center [65, 131] width 46 height 15
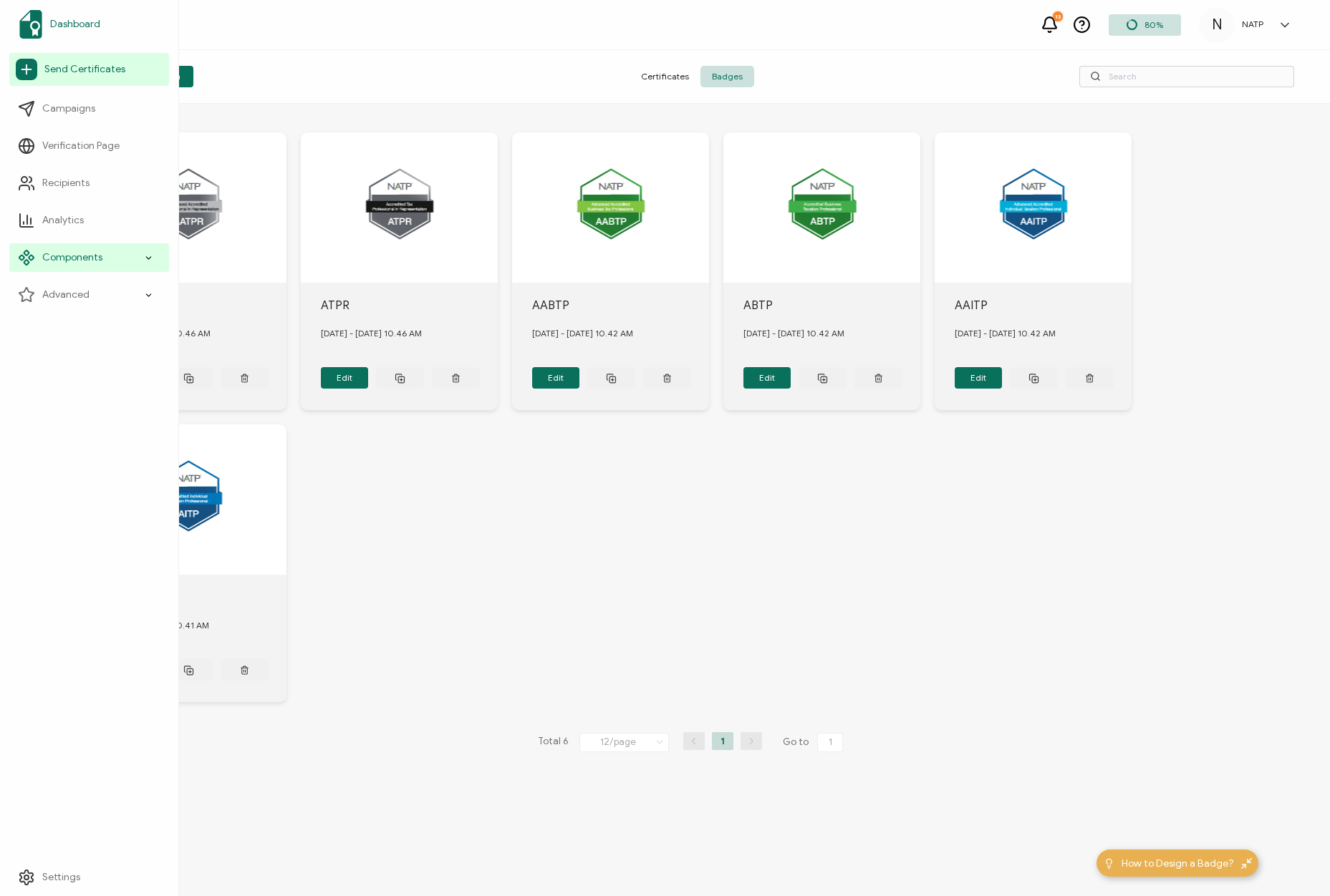
click at [51, 22] on span "Dashboard" at bounding box center [74, 25] width 50 height 15
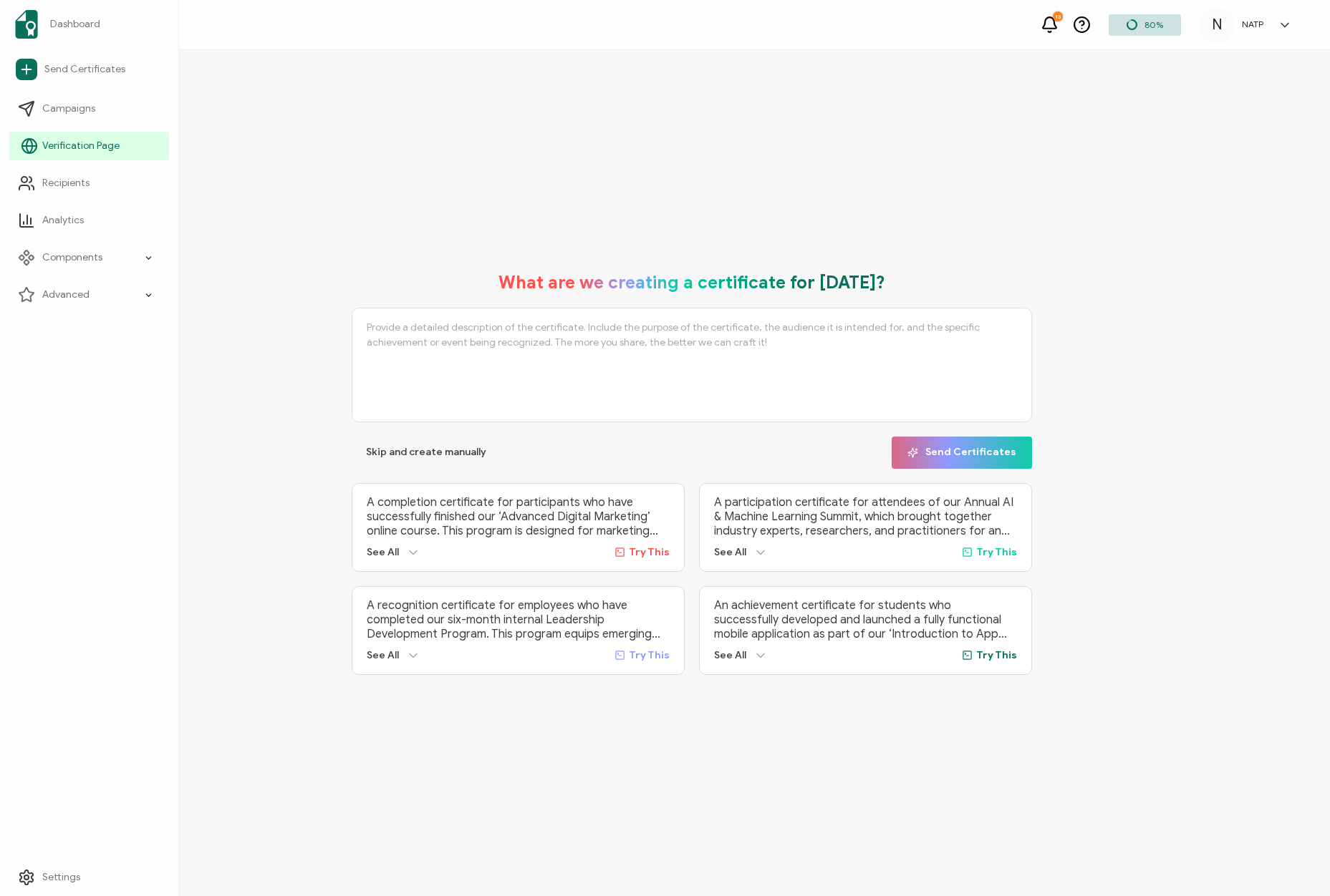
click at [72, 151] on span "Verification Page" at bounding box center [81, 146] width 78 height 15
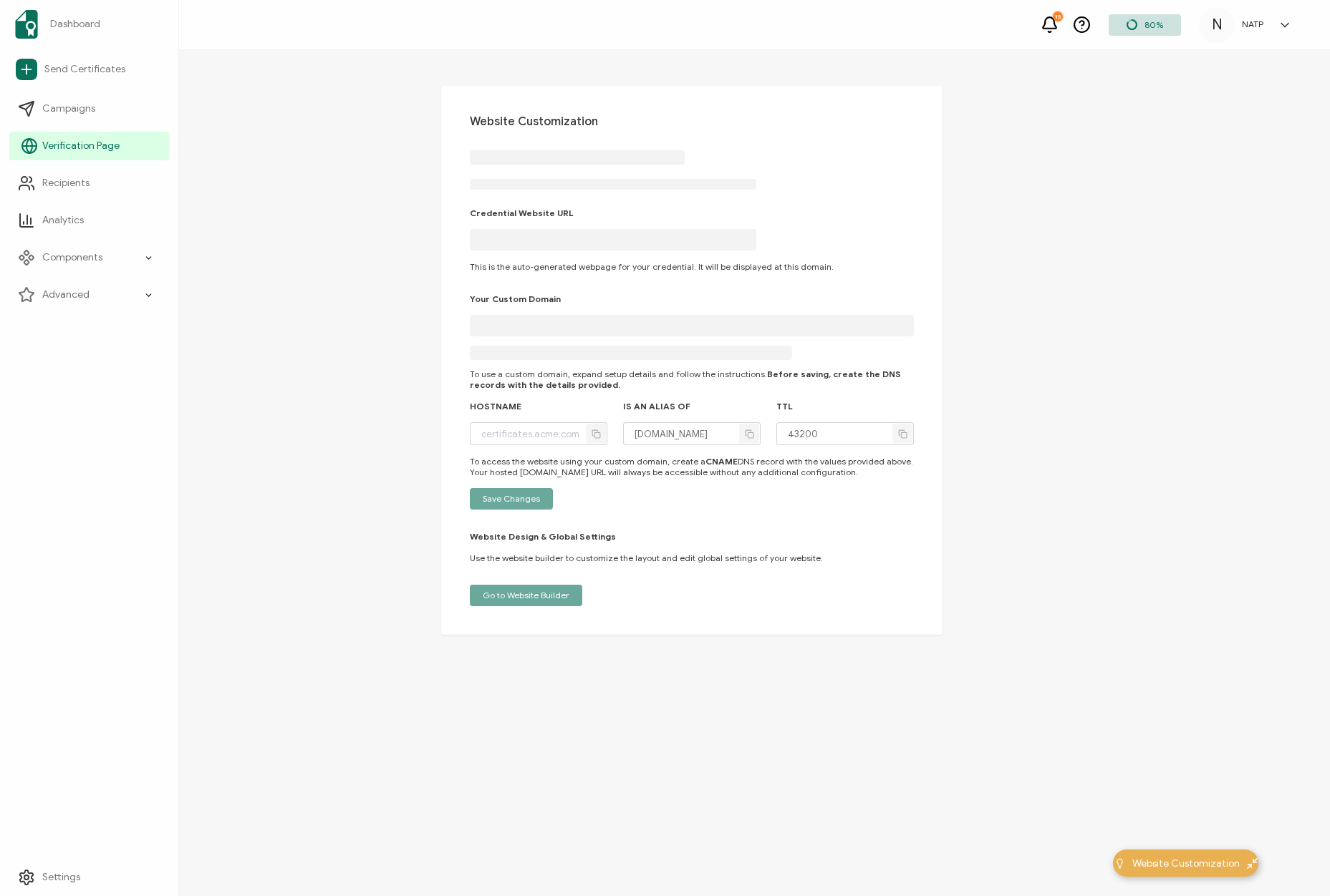
type input "[DOMAIN_NAME]"
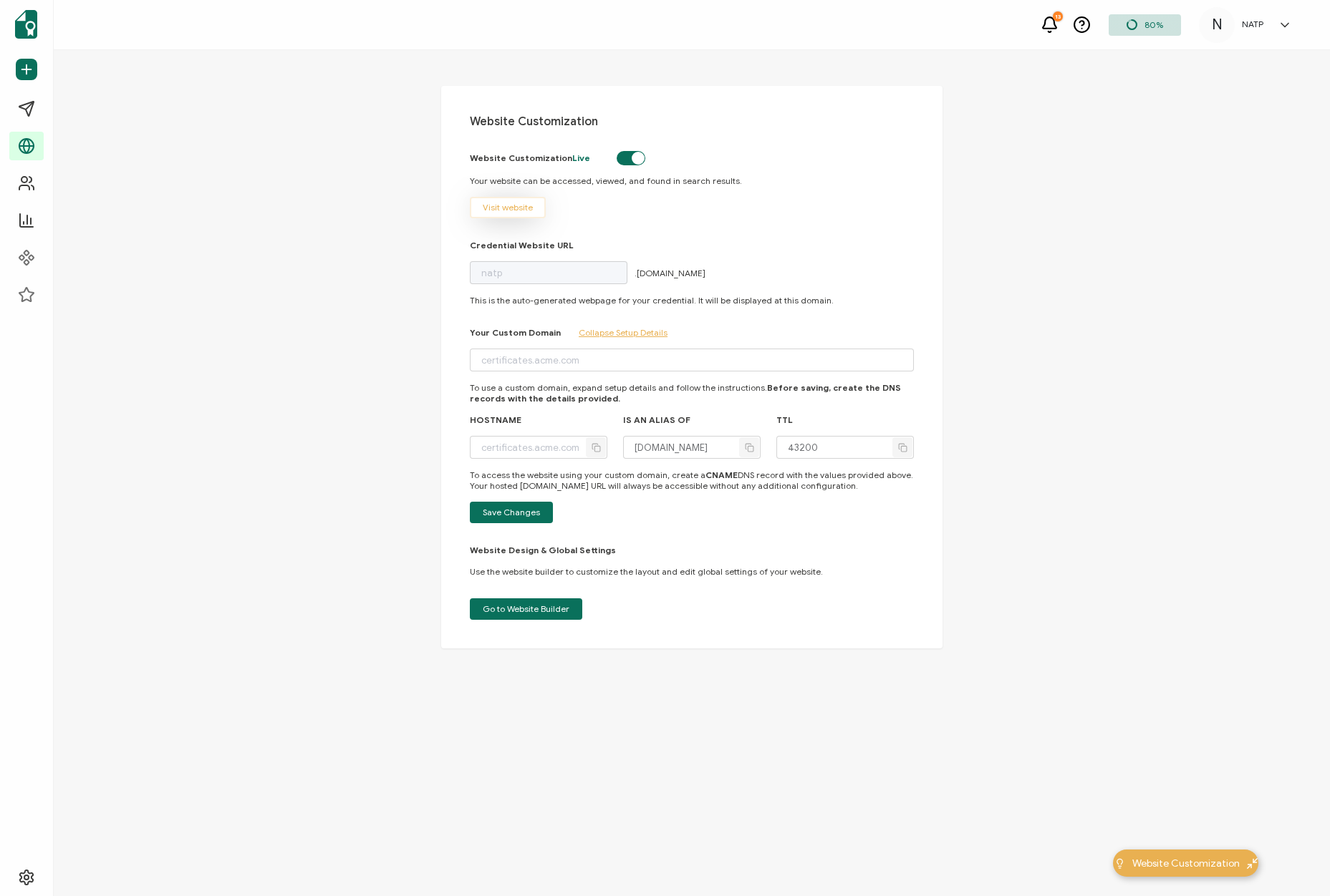
click at [510, 215] on button "Visit website" at bounding box center [507, 208] width 76 height 21
click at [506, 602] on button "Go to Website Builder" at bounding box center [525, 609] width 112 height 21
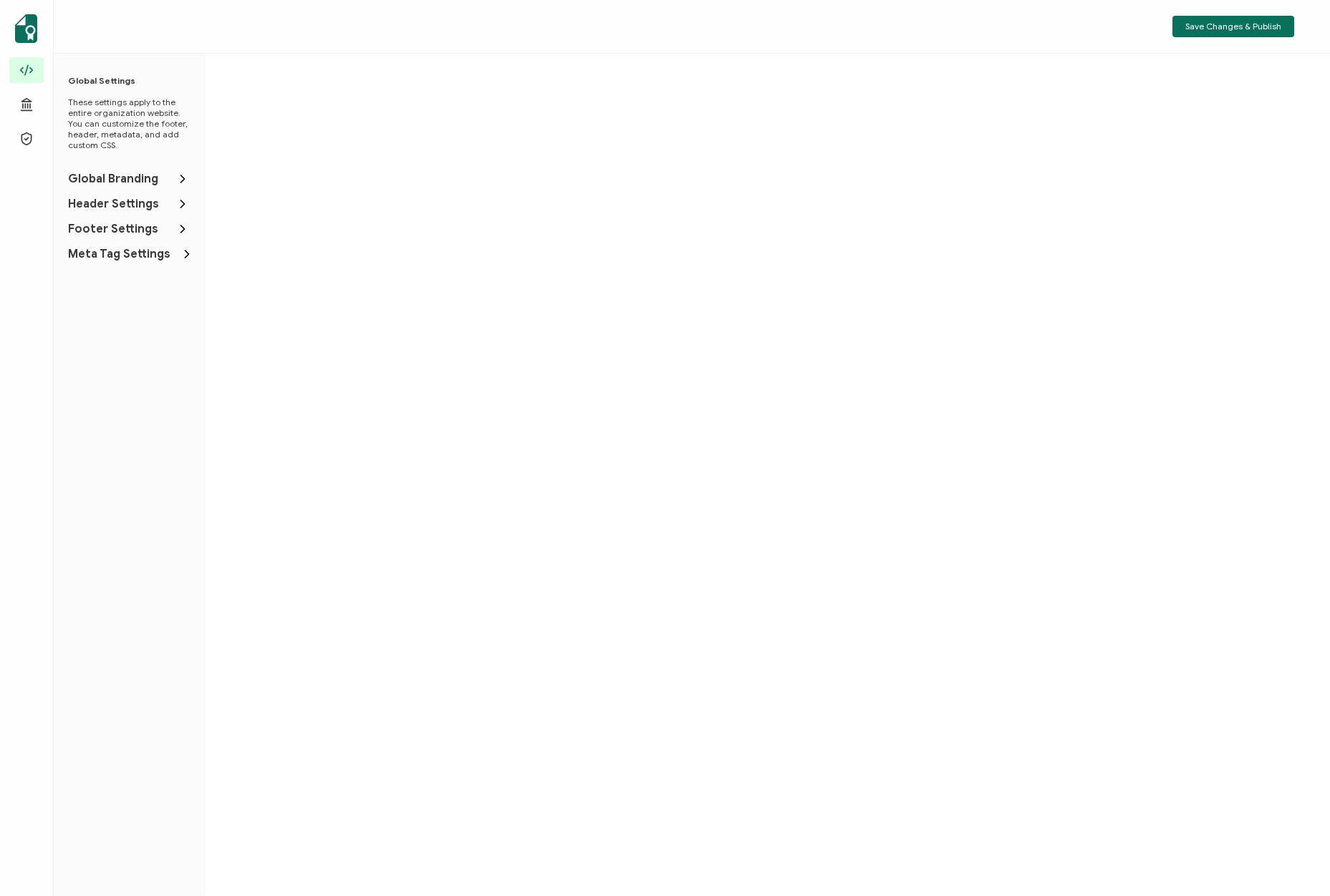
click at [173, 177] on li "Global Branding" at bounding box center [128, 179] width 122 height 15
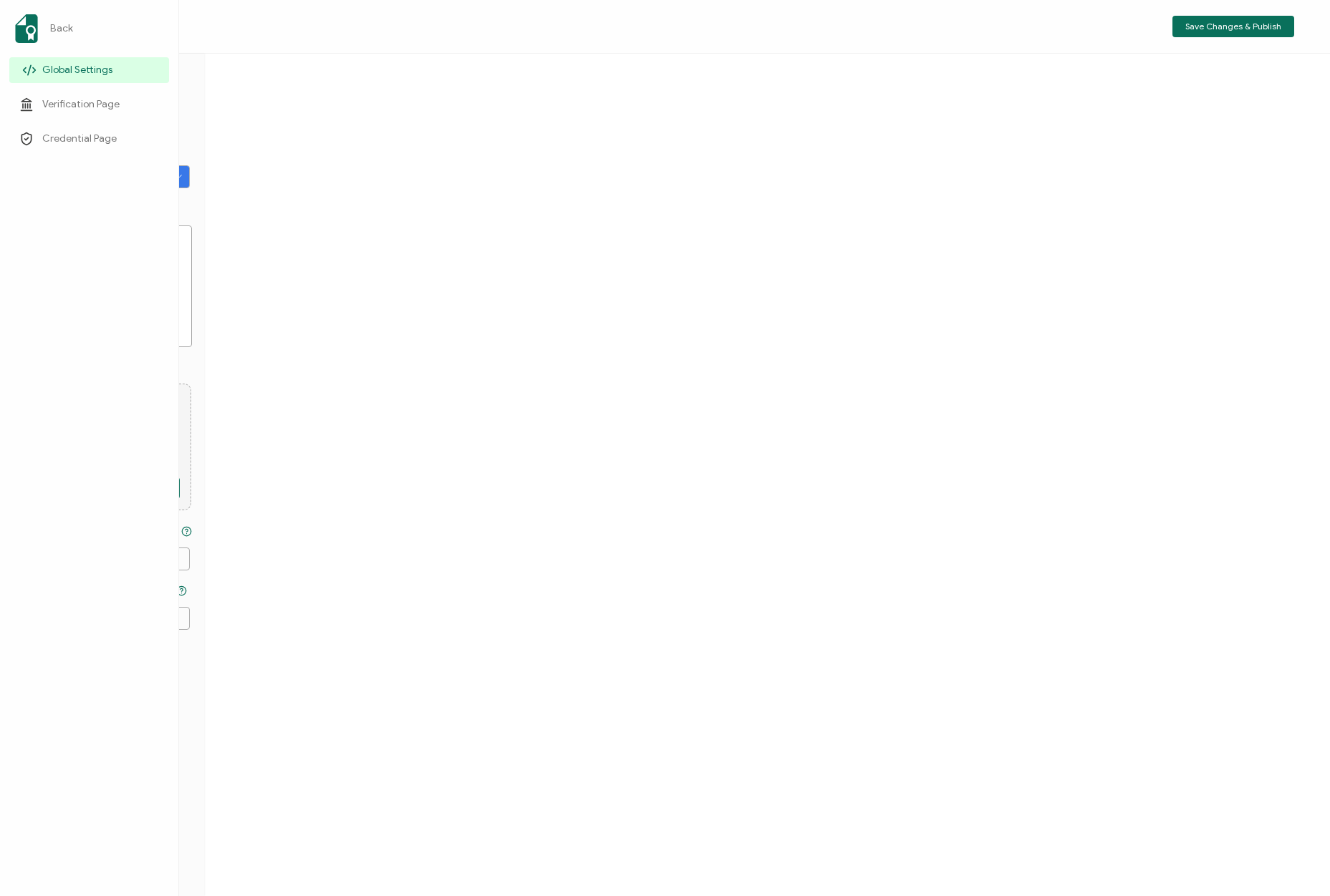
click at [101, 70] on span "Global Settings" at bounding box center [78, 70] width 70 height 15
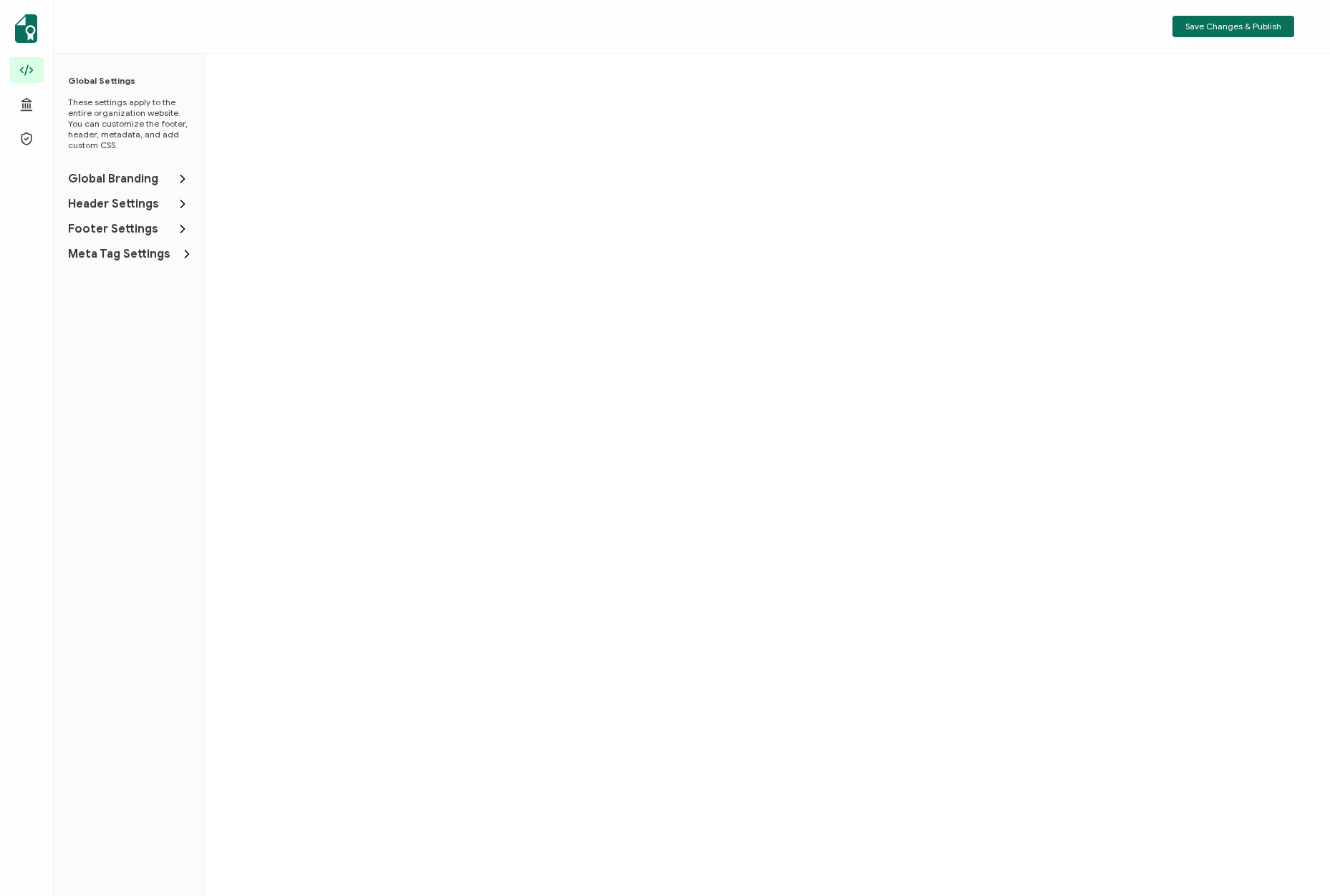
click at [164, 203] on li "Header Settings" at bounding box center [128, 204] width 122 height 15
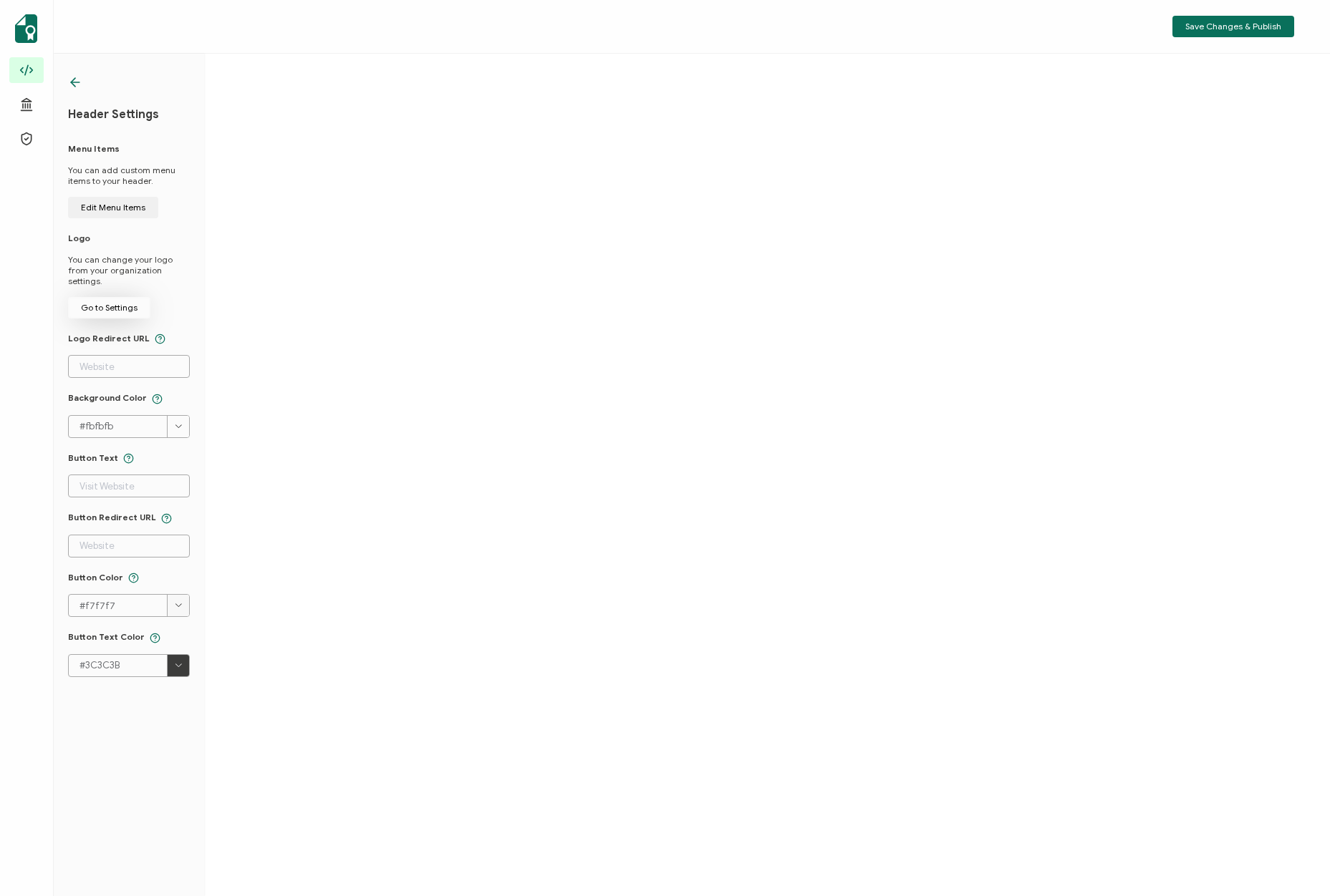
click at [116, 303] on span "Go to Settings" at bounding box center [109, 307] width 56 height 9
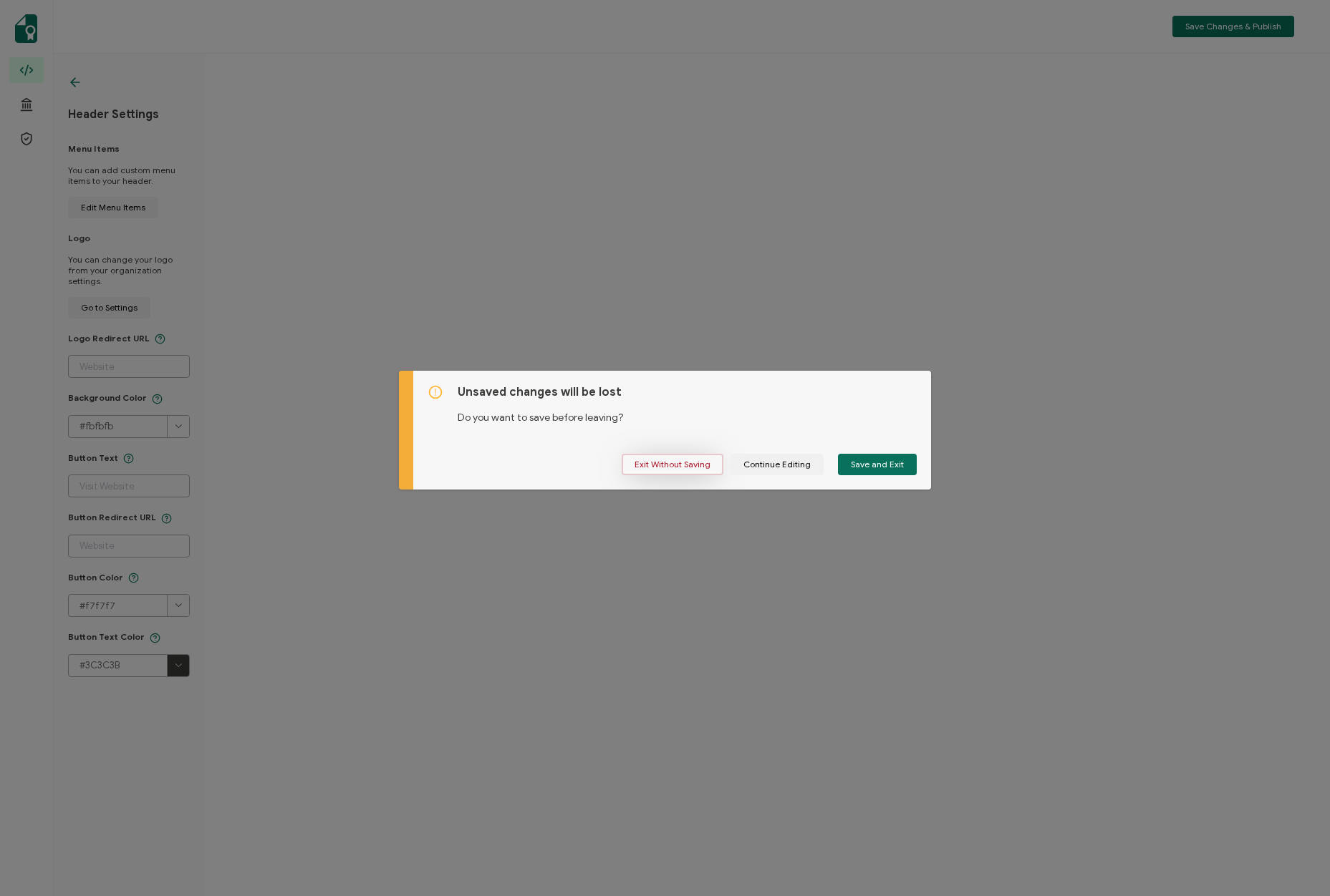
click at [660, 463] on span "Exit Without Saving" at bounding box center [672, 464] width 76 height 9
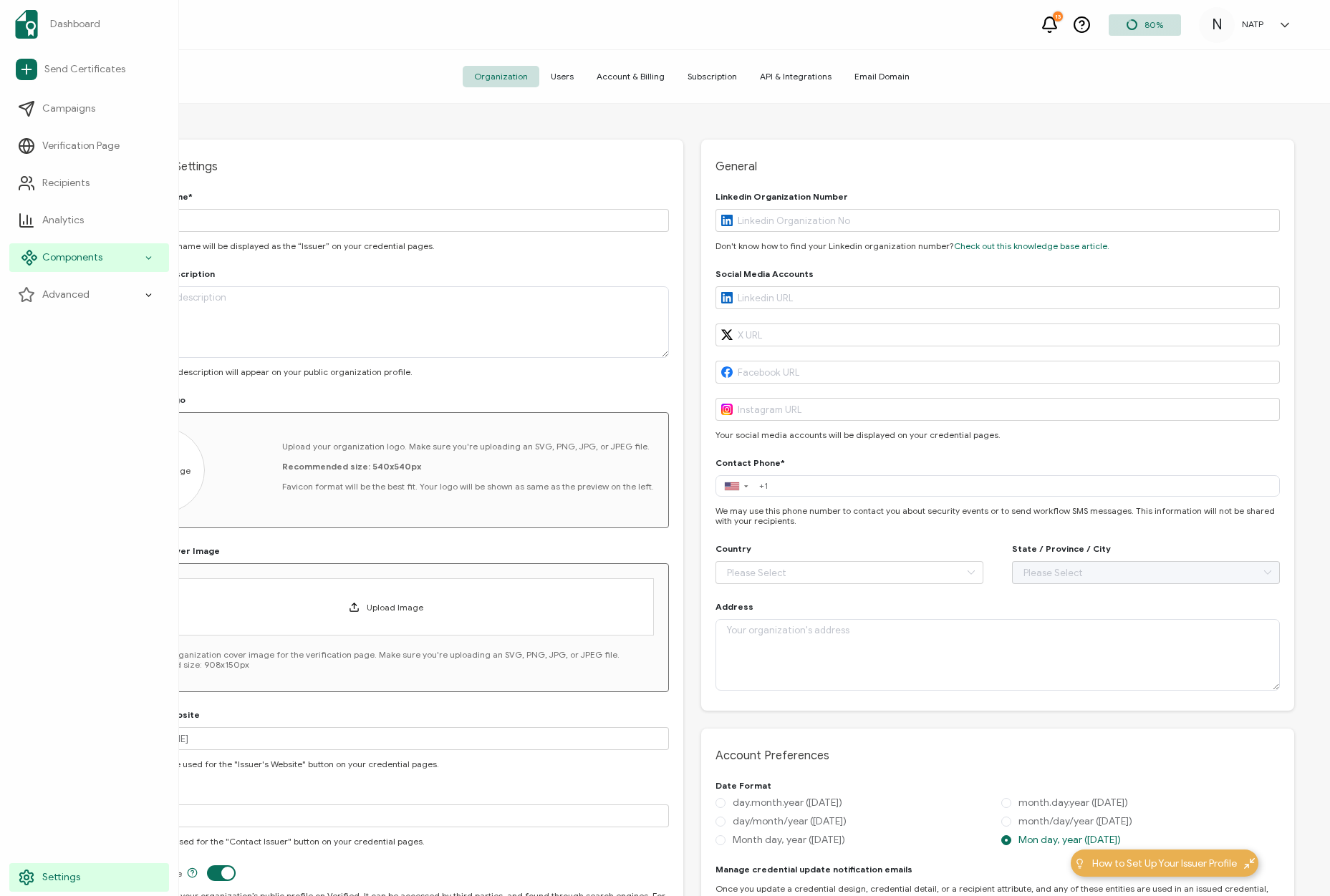
click at [79, 262] on span "Components" at bounding box center [73, 258] width 61 height 15
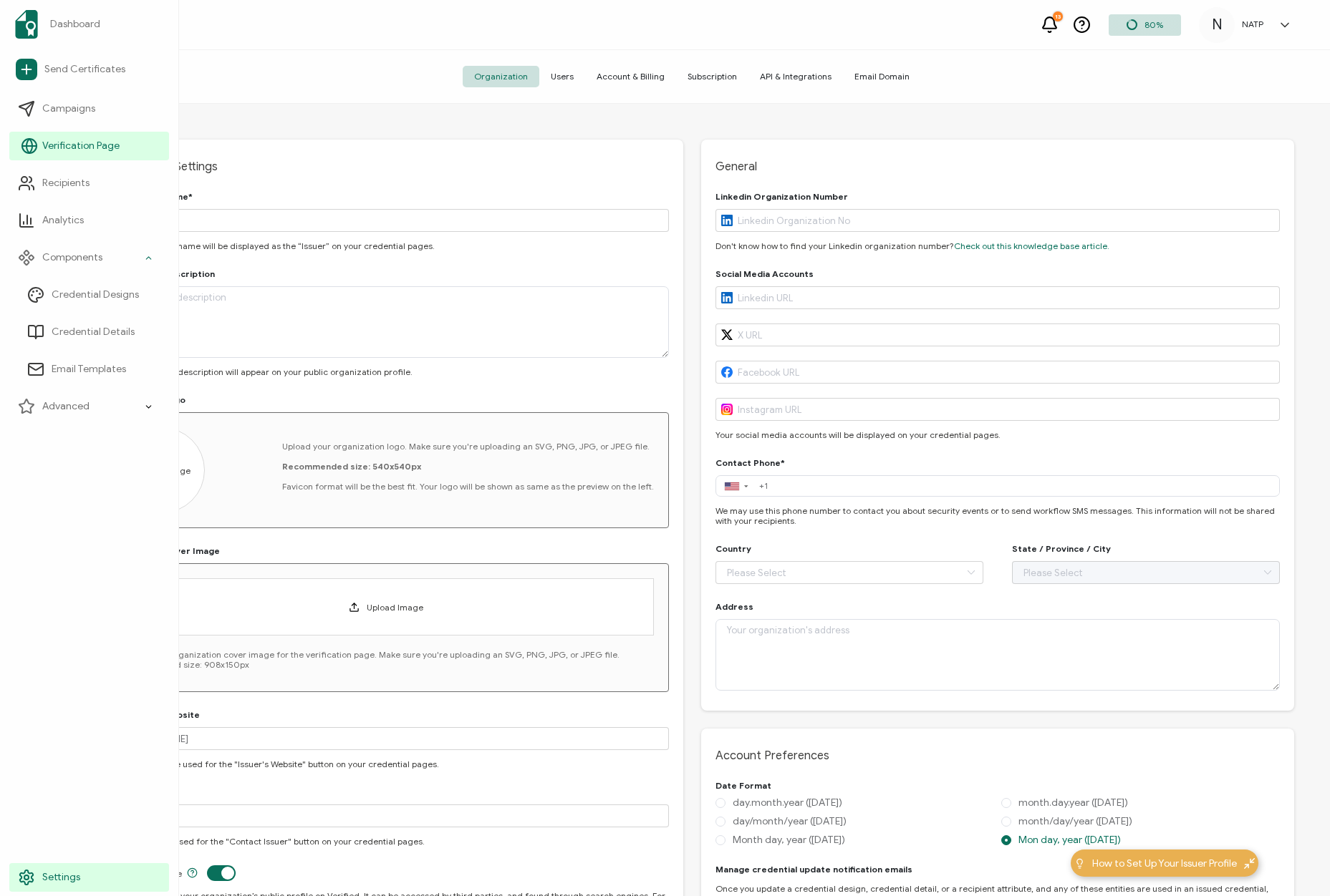
click at [83, 137] on link "Verification Page" at bounding box center [88, 146] width 160 height 29
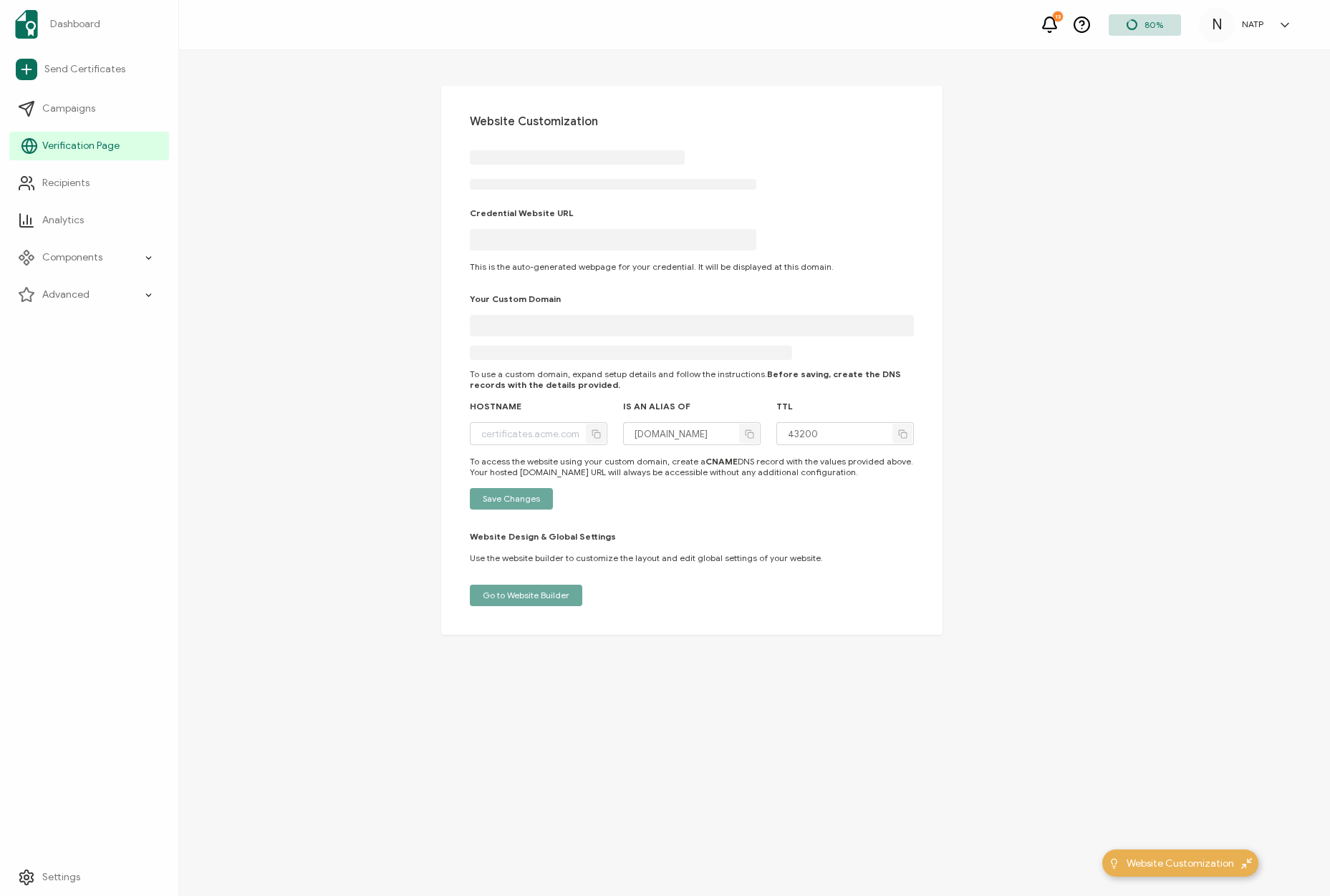
type input "[DOMAIN_NAME]"
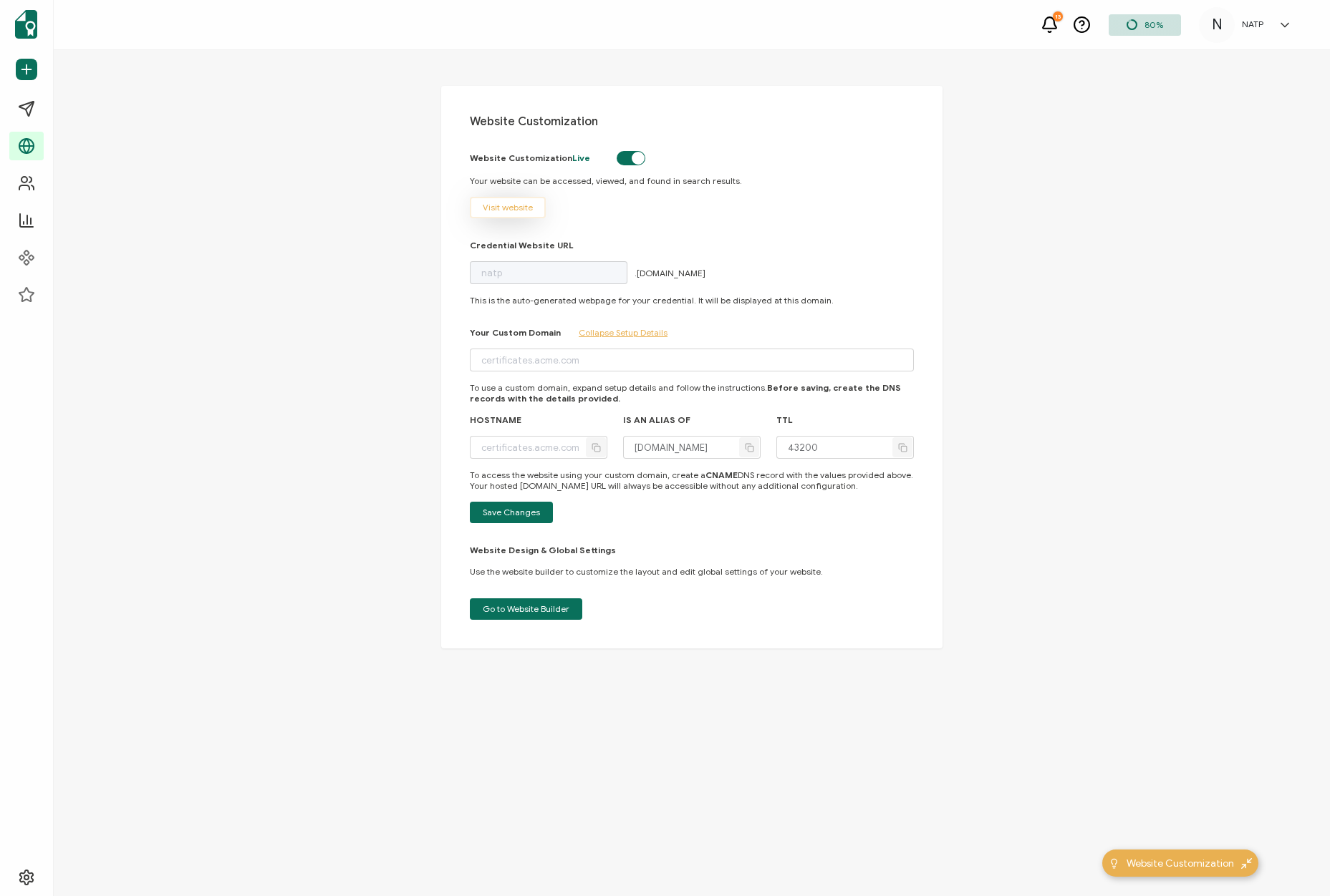
click at [509, 208] on span "Visit website" at bounding box center [507, 208] width 50 height 9
click at [150, 294] on icon at bounding box center [148, 295] width 9 height 16
click at [87, 480] on span "Customer Portal" at bounding box center [89, 482] width 75 height 15
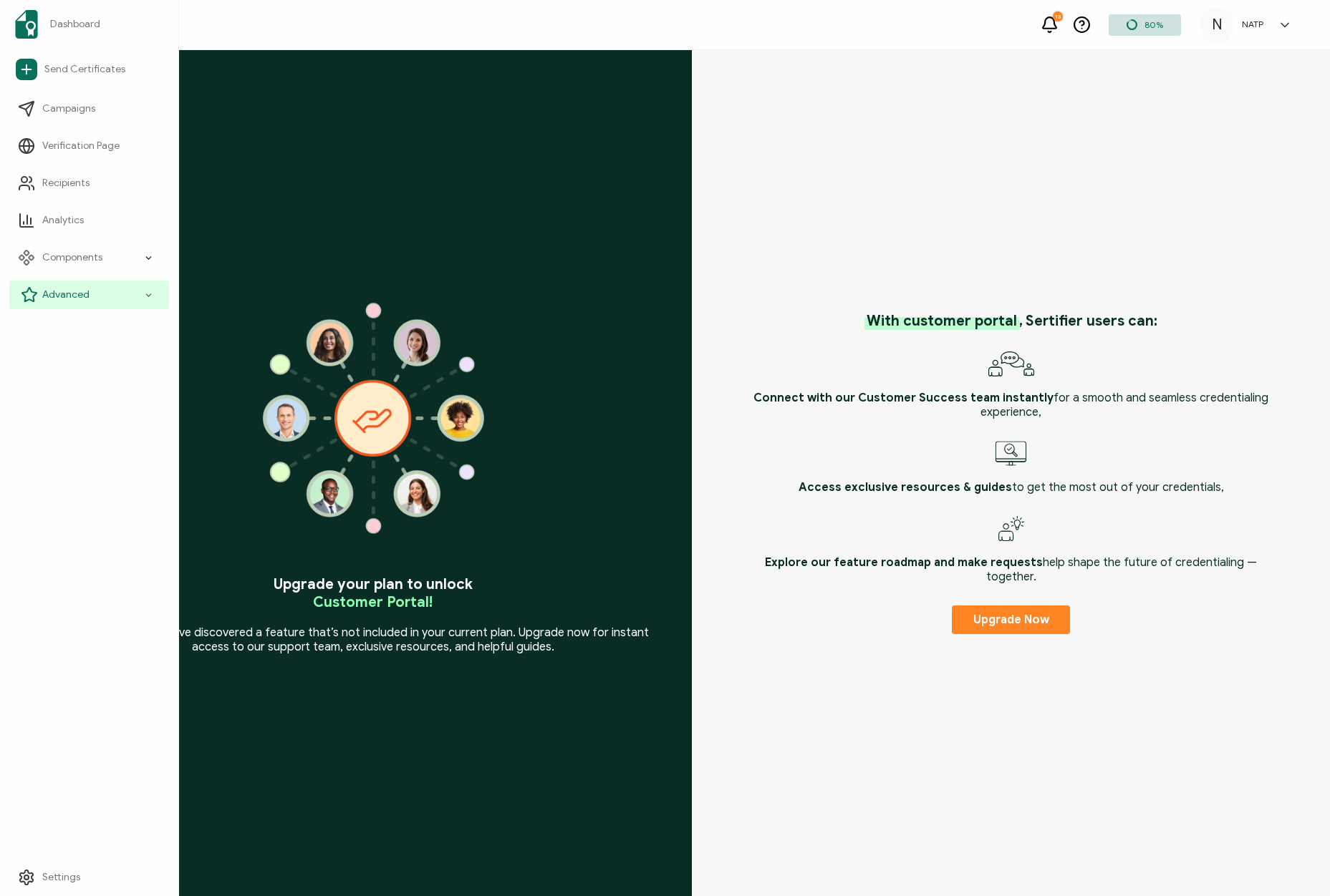
click at [74, 297] on span "Advanced" at bounding box center [66, 295] width 47 height 15
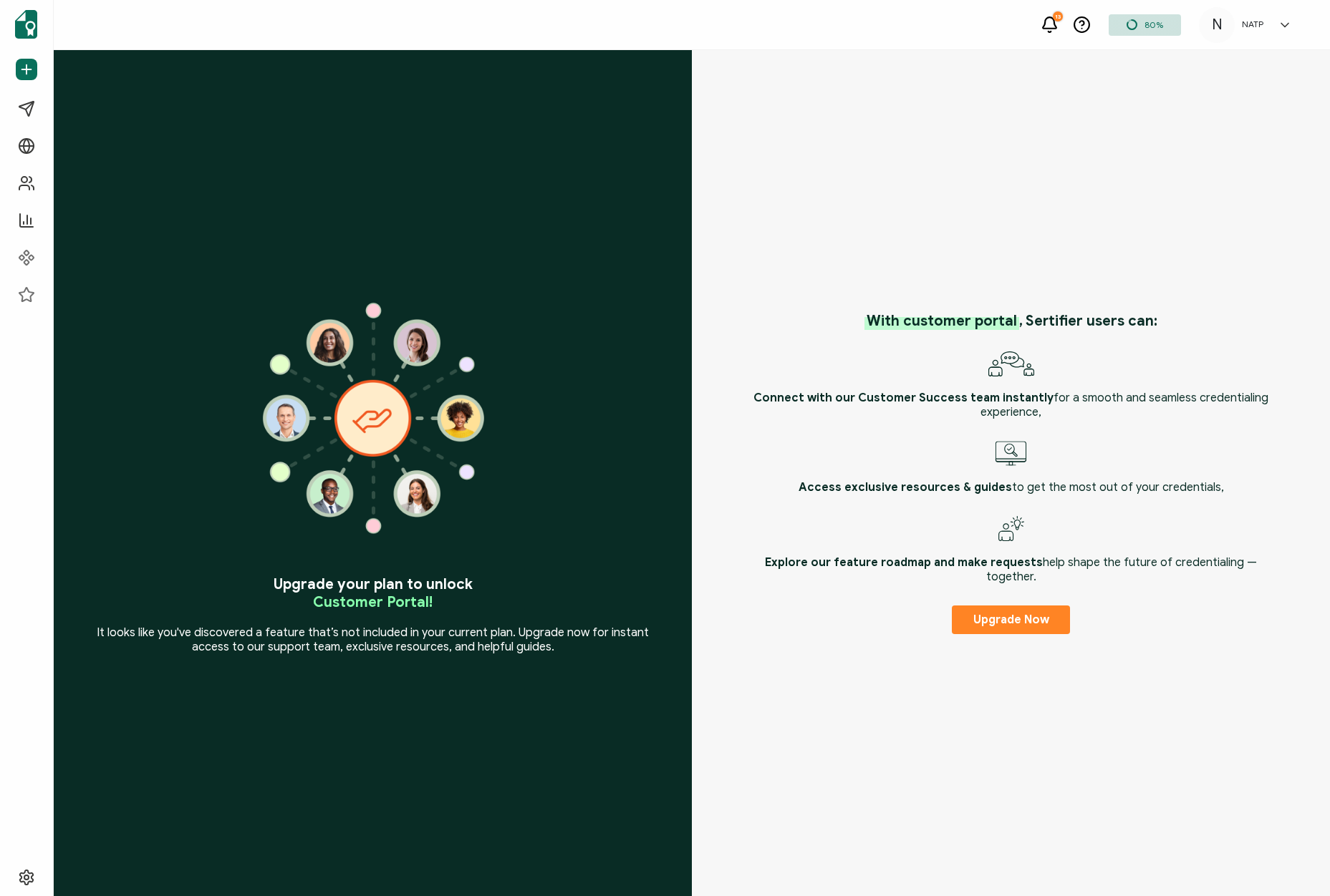
click at [1088, 20] on icon at bounding box center [1082, 25] width 18 height 18
